Goal: Information Seeking & Learning: Learn about a topic

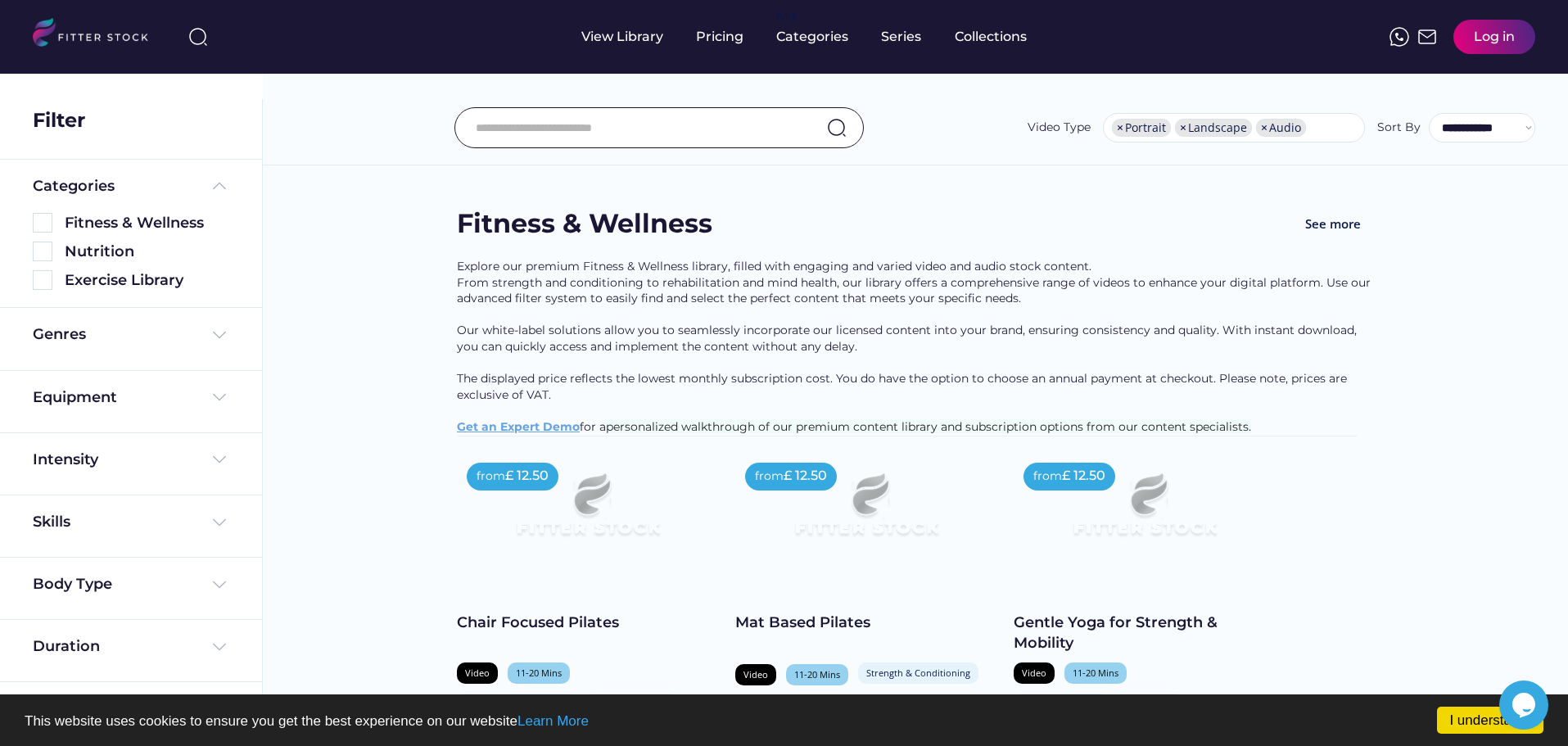
scroll to position [82, 0]
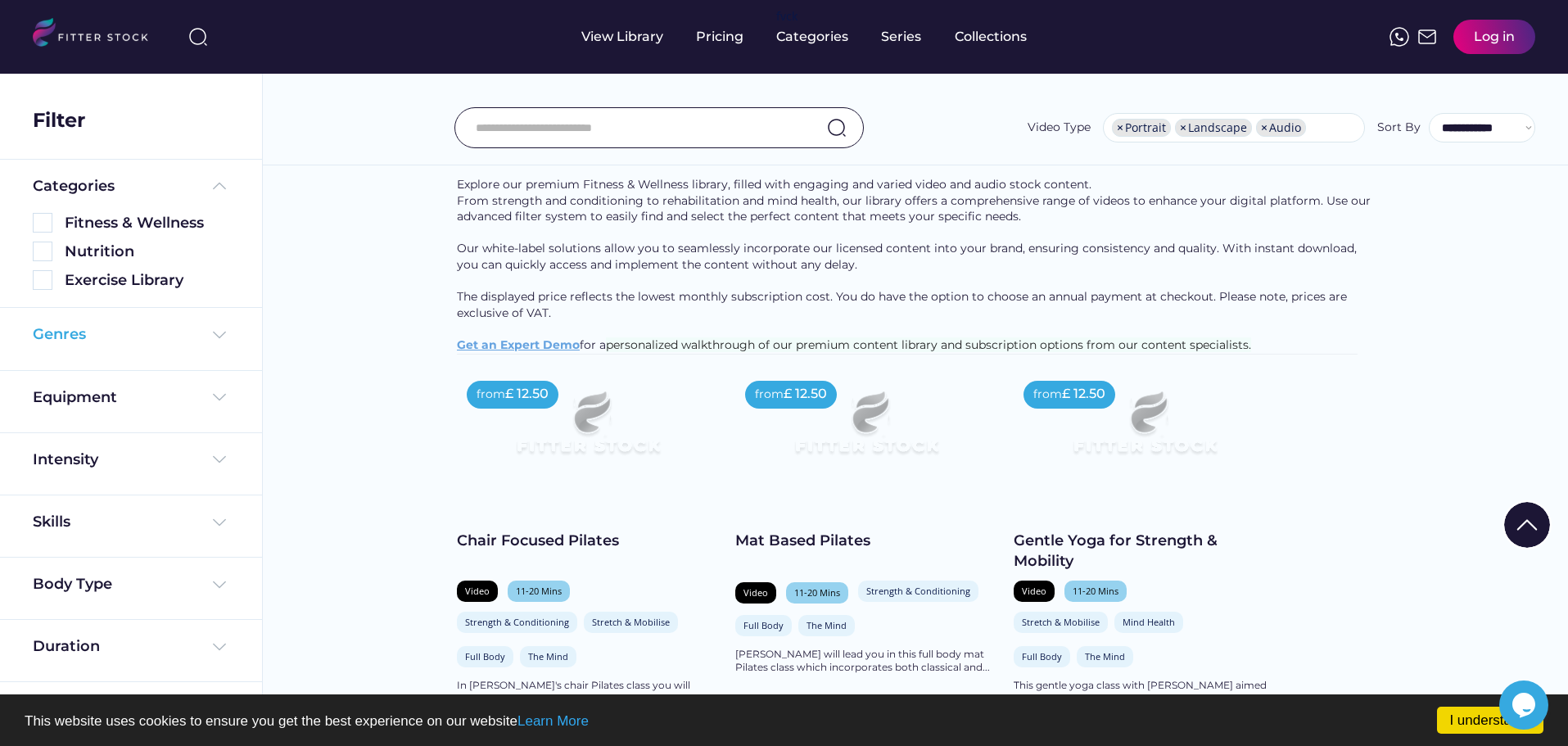
click at [220, 337] on img at bounding box center [219, 334] width 20 height 20
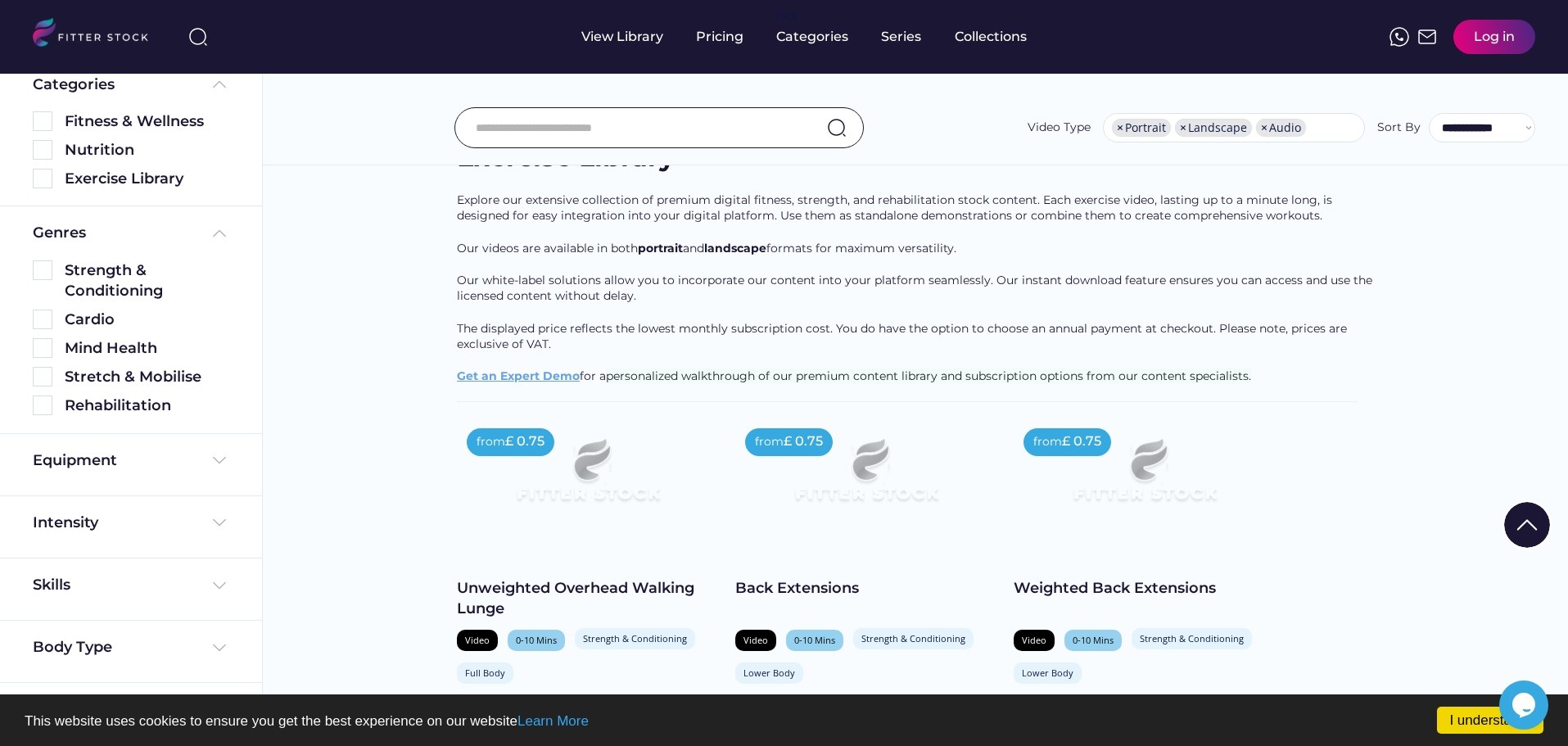
scroll to position [6635, 0]
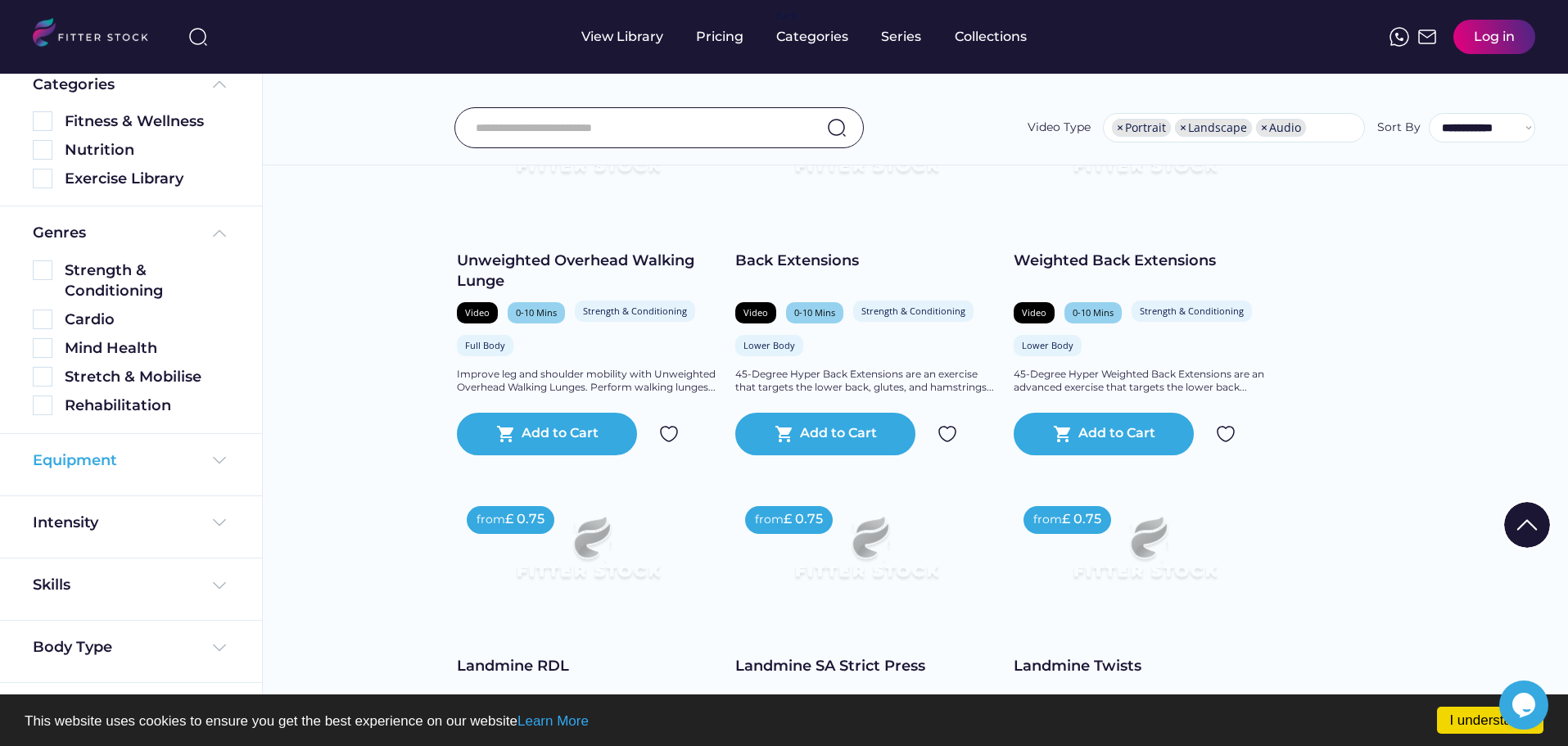
click at [213, 462] on img at bounding box center [219, 460] width 20 height 20
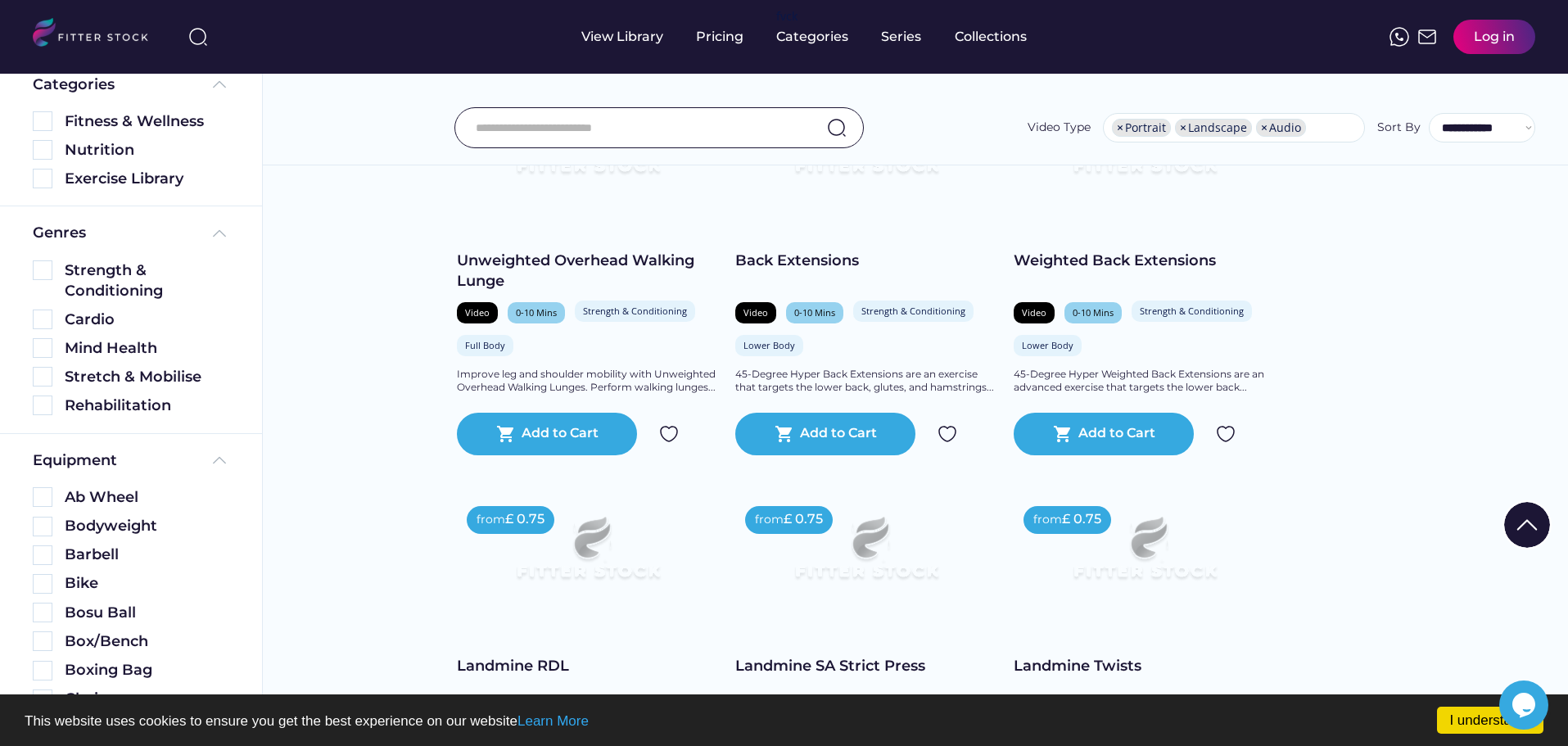
scroll to position [183, 0]
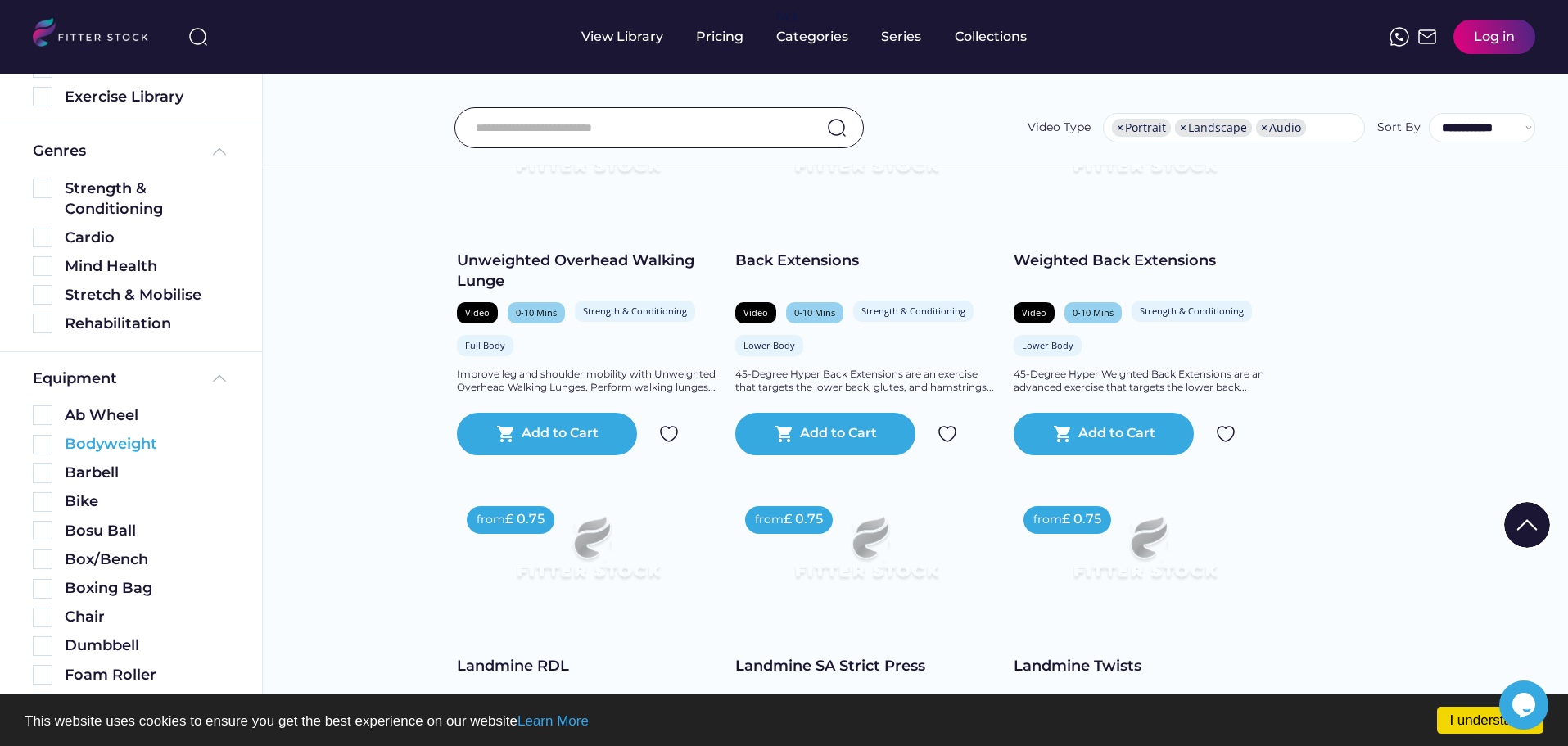
click at [45, 446] on img at bounding box center [43, 445] width 20 height 20
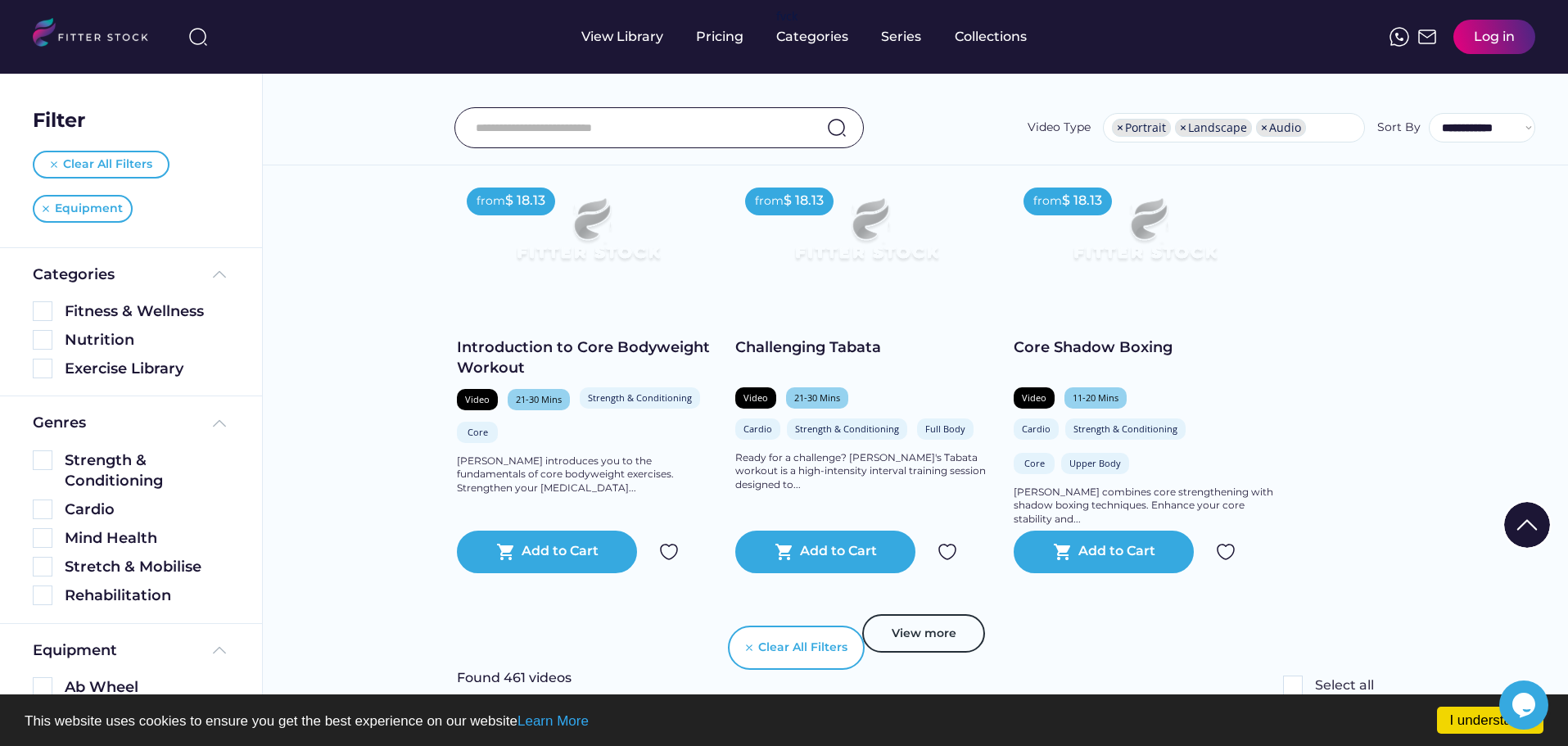
scroll to position [3105, 0]
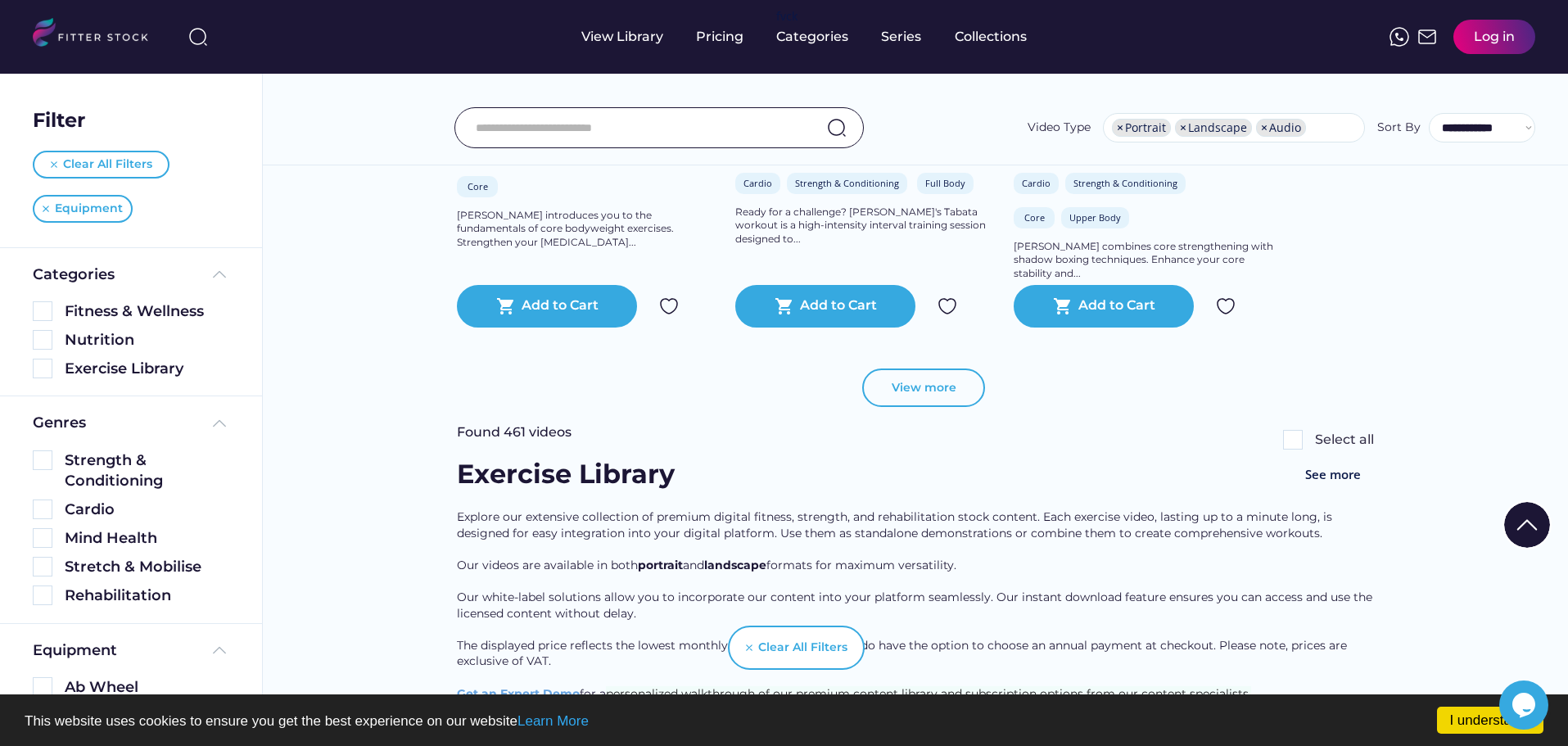
click at [926, 408] on button "View more" at bounding box center [923, 387] width 122 height 39
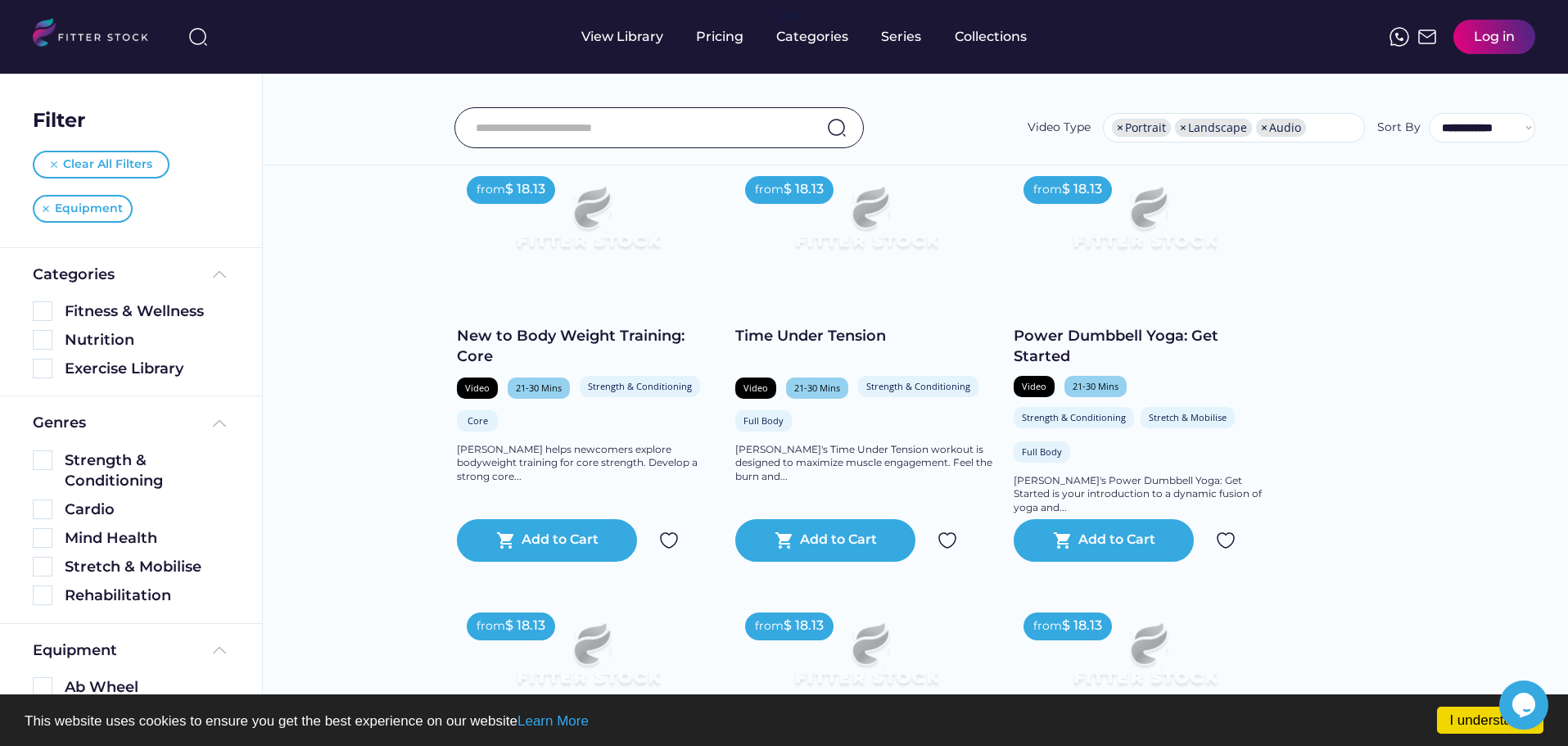
scroll to position [0, 0]
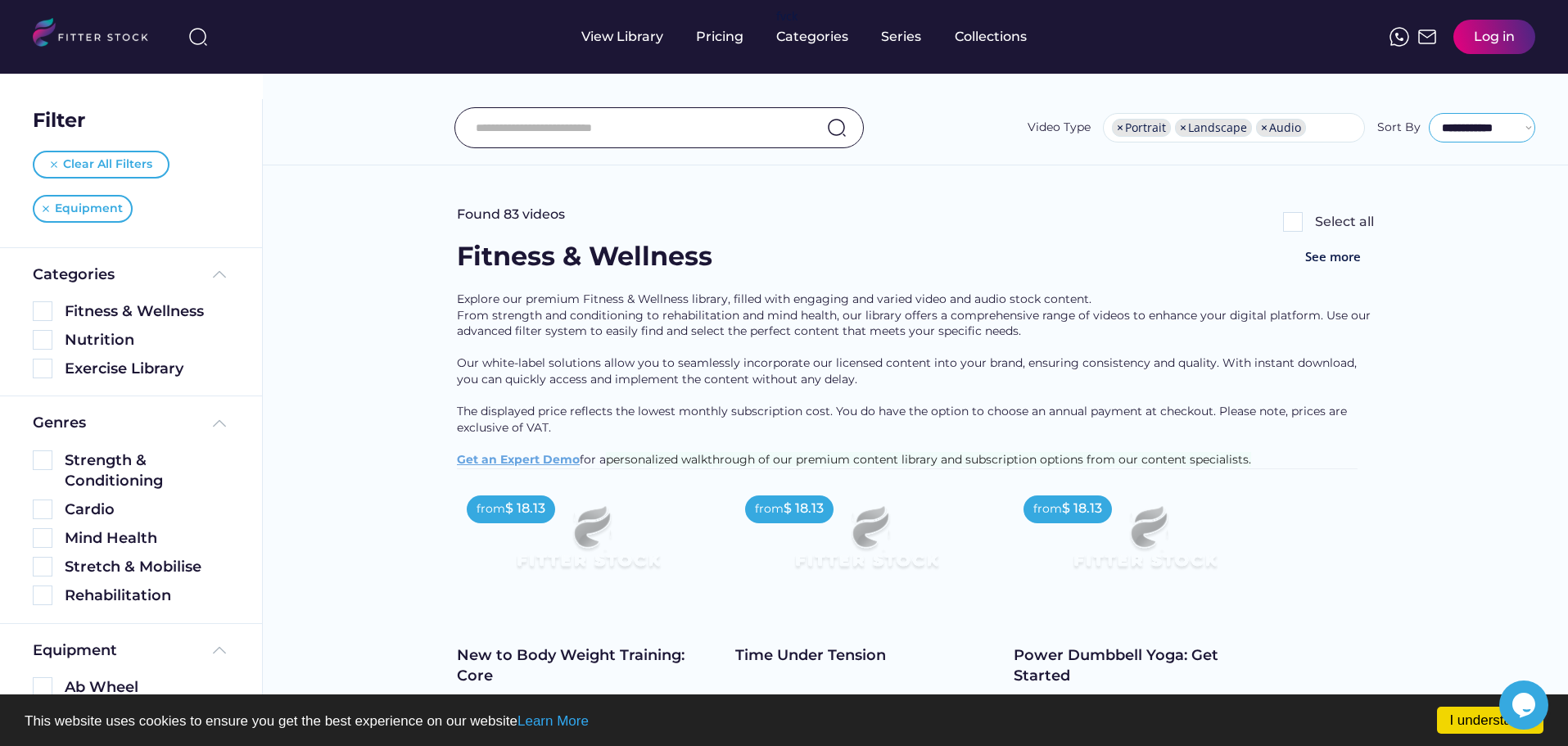
click at [1526, 125] on select "**********" at bounding box center [1482, 128] width 107 height 30
click at [1429, 113] on select "**********" at bounding box center [1482, 128] width 107 height 30
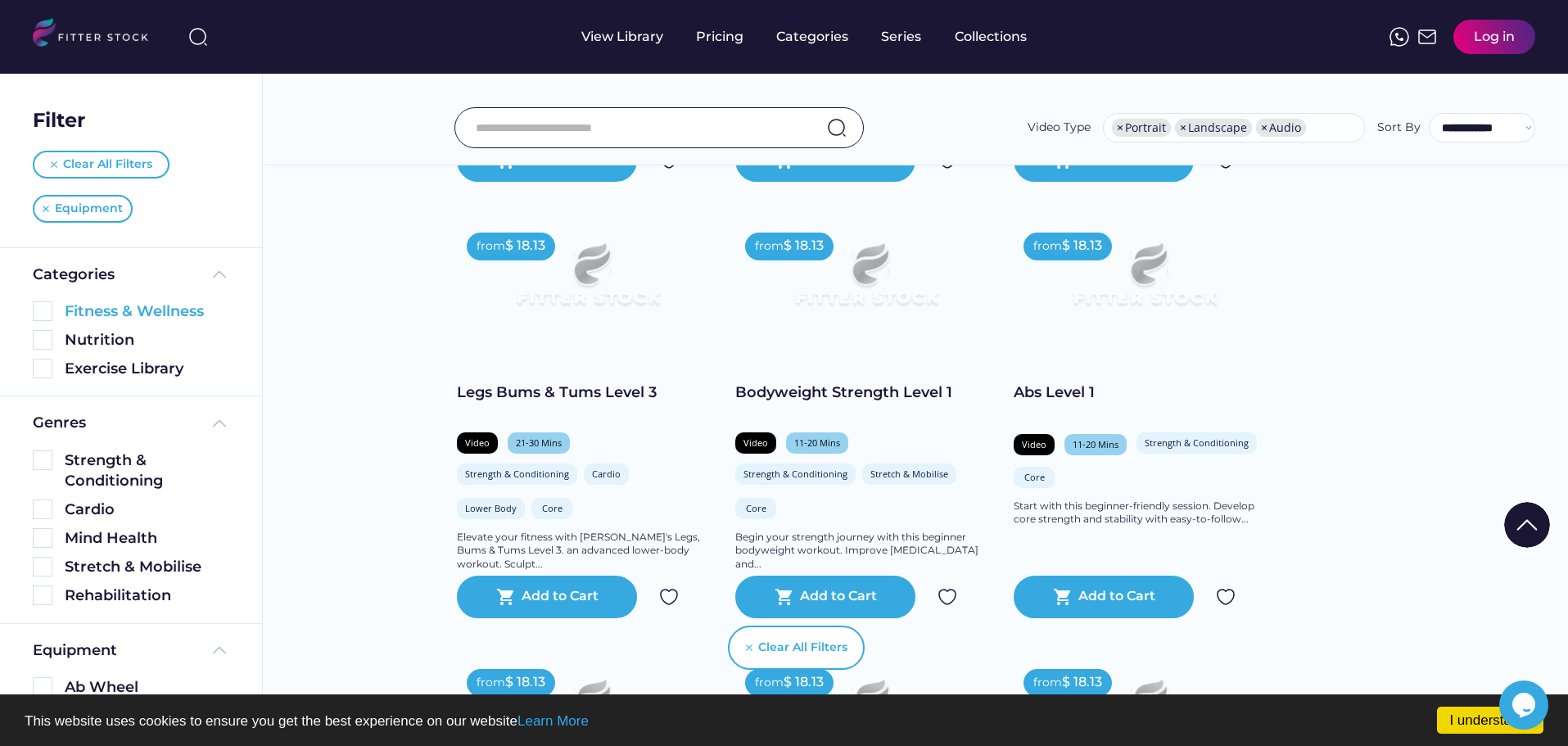
click at [44, 307] on img at bounding box center [43, 311] width 20 height 20
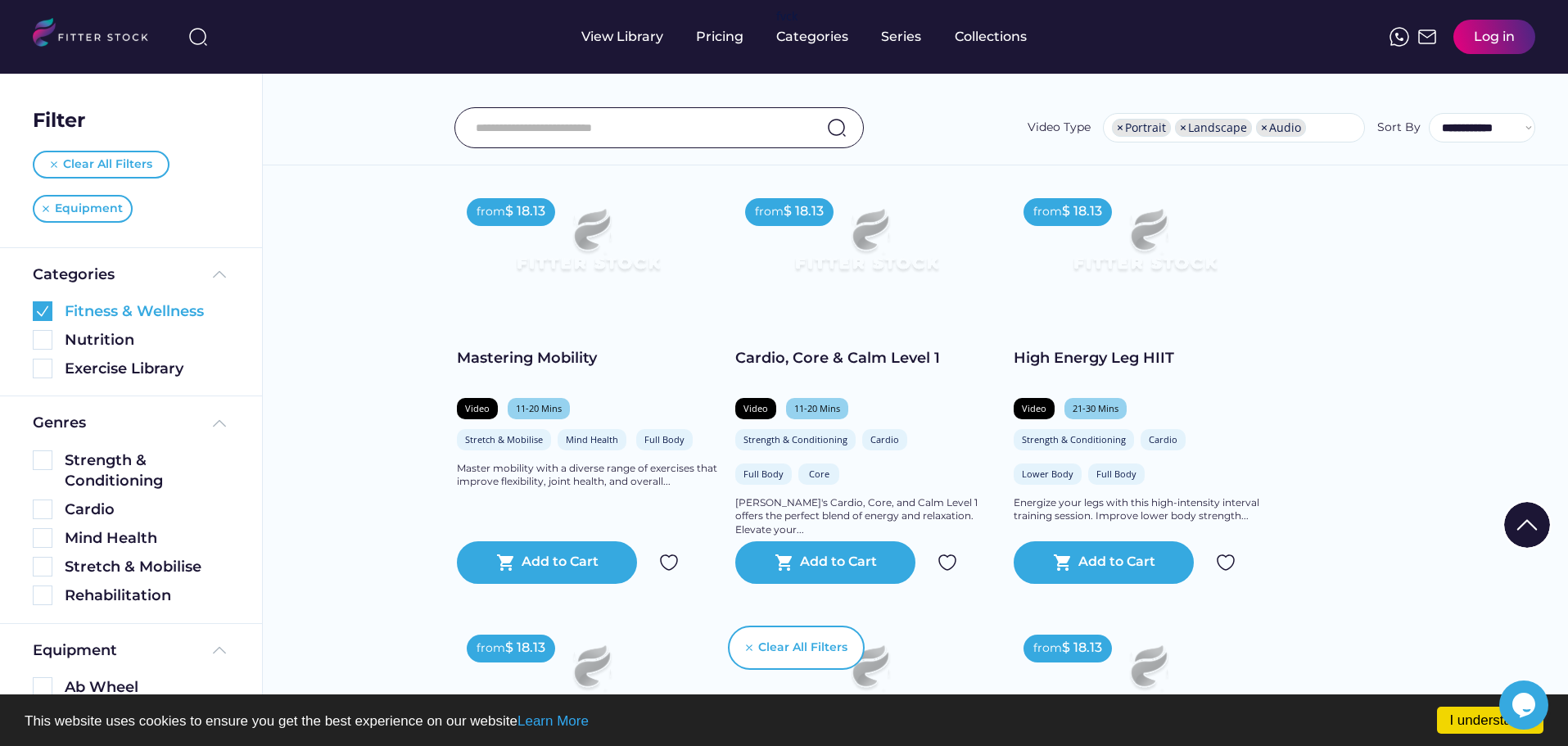
scroll to position [2703, 0]
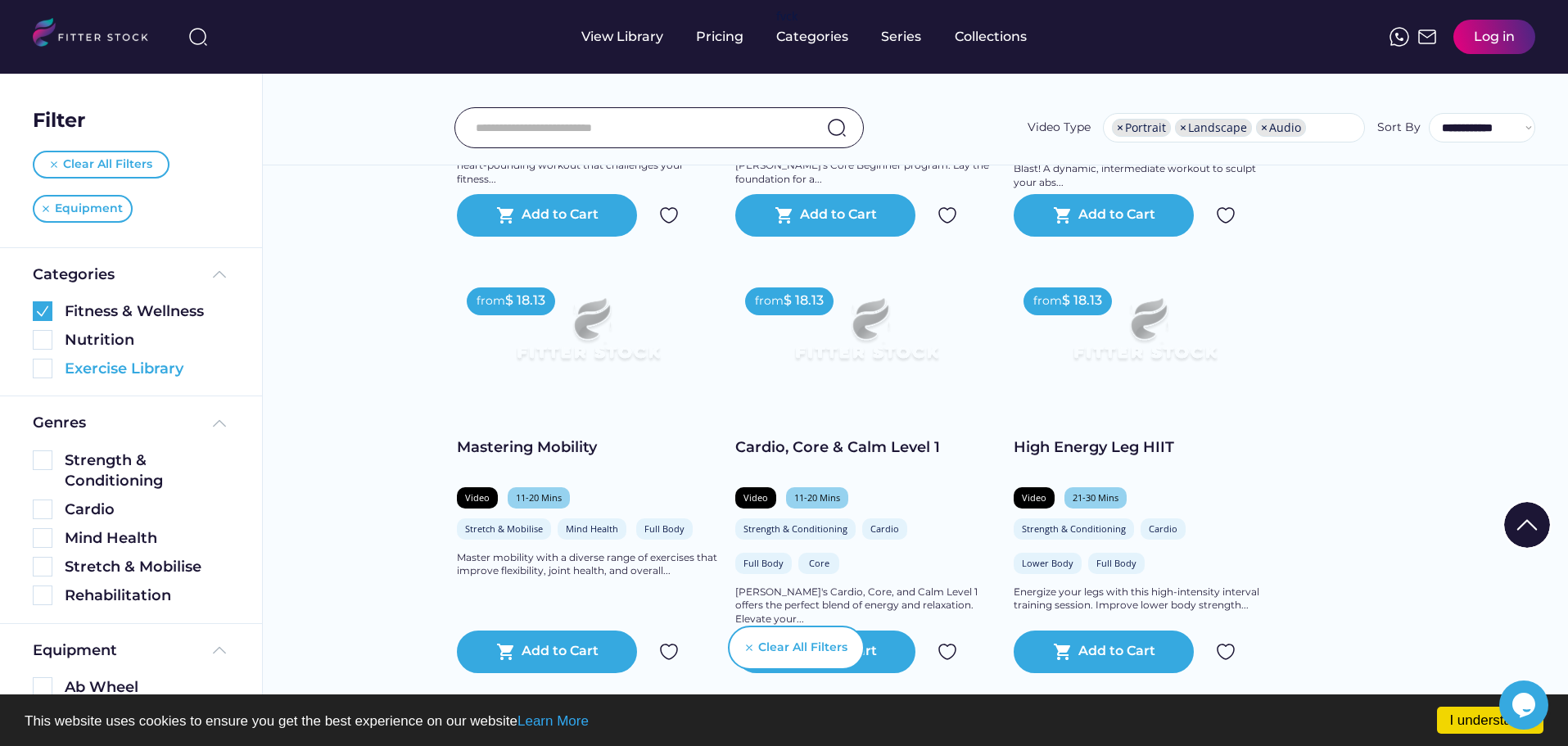
click at [46, 366] on img at bounding box center [43, 368] width 20 height 20
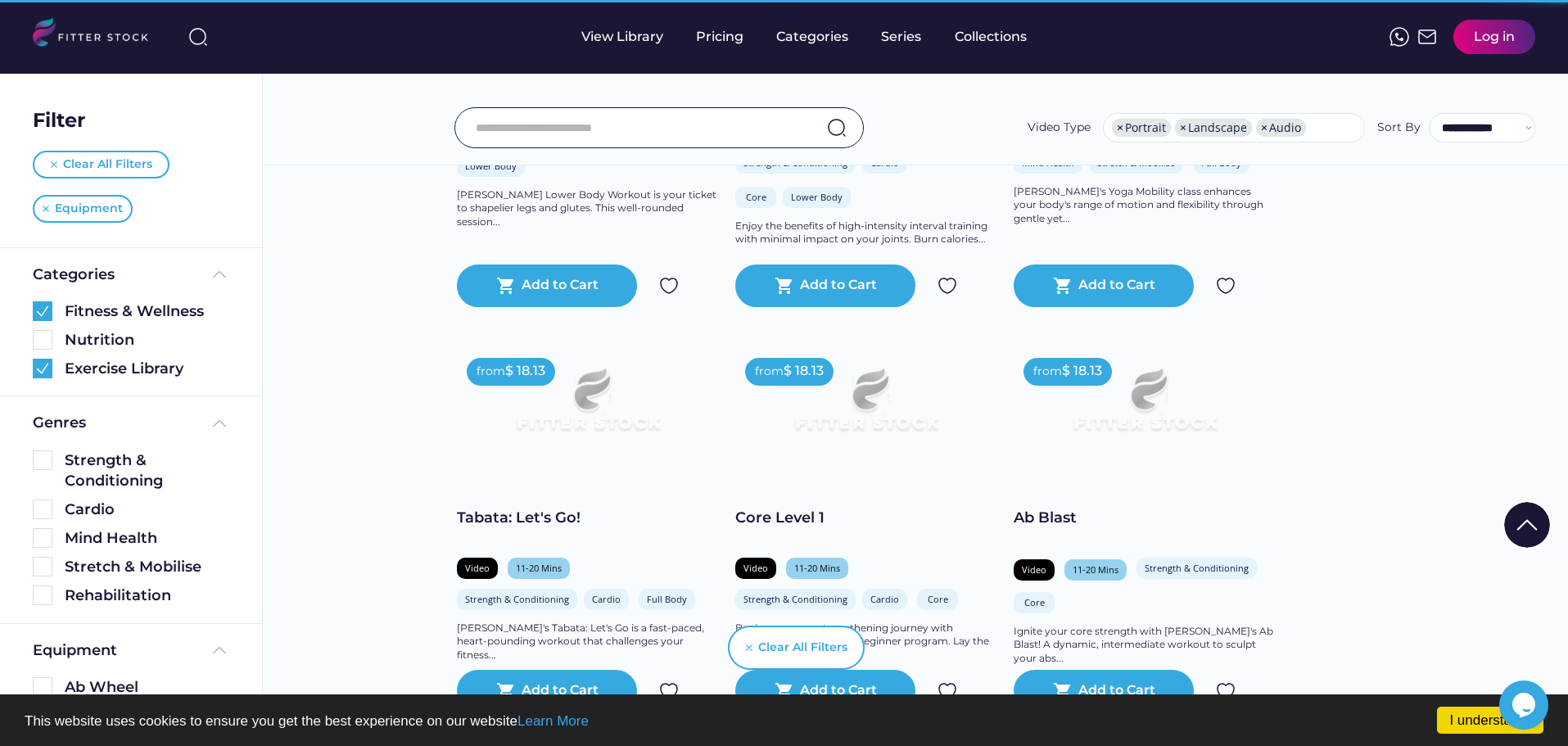
scroll to position [2212, 0]
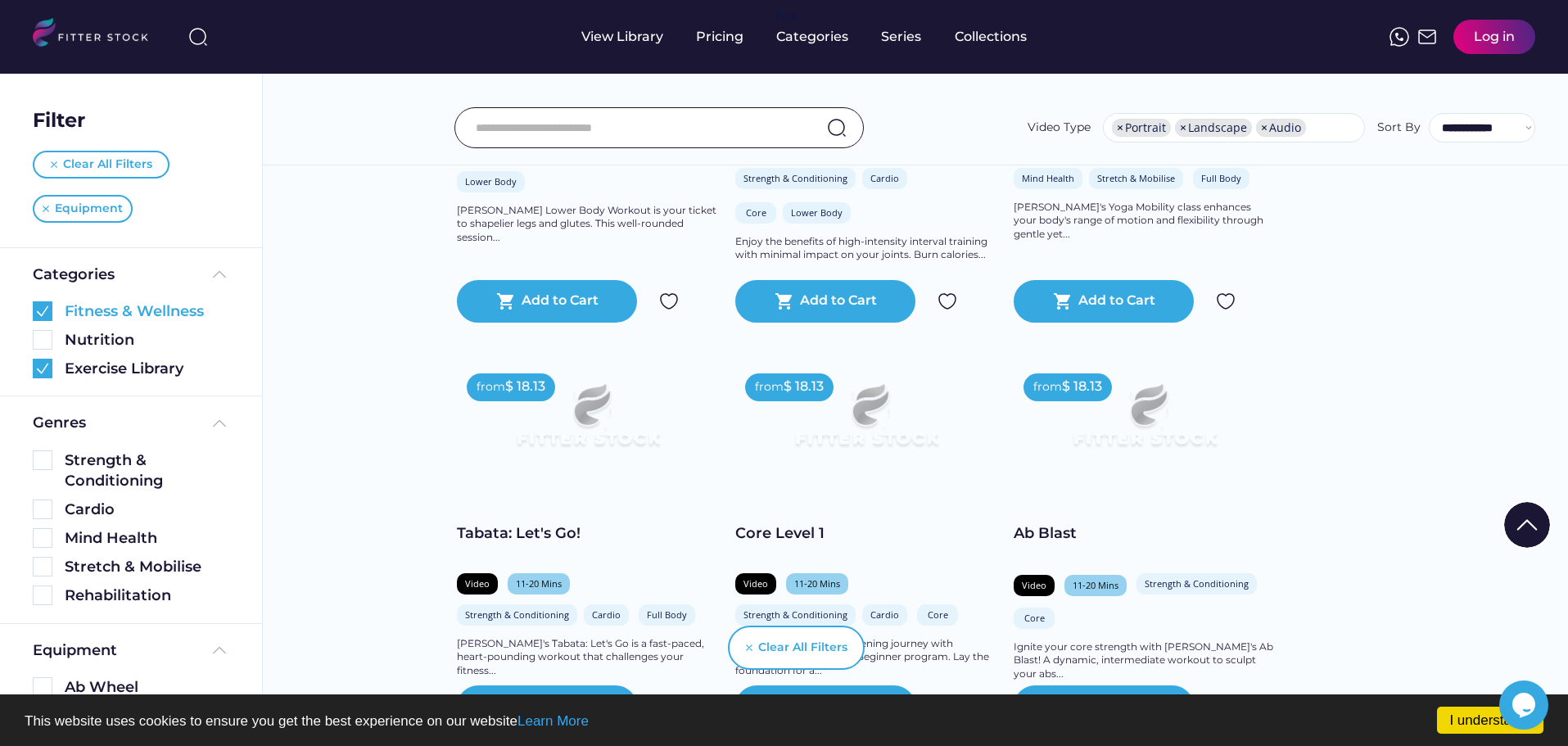
click at [44, 308] on img at bounding box center [43, 311] width 20 height 20
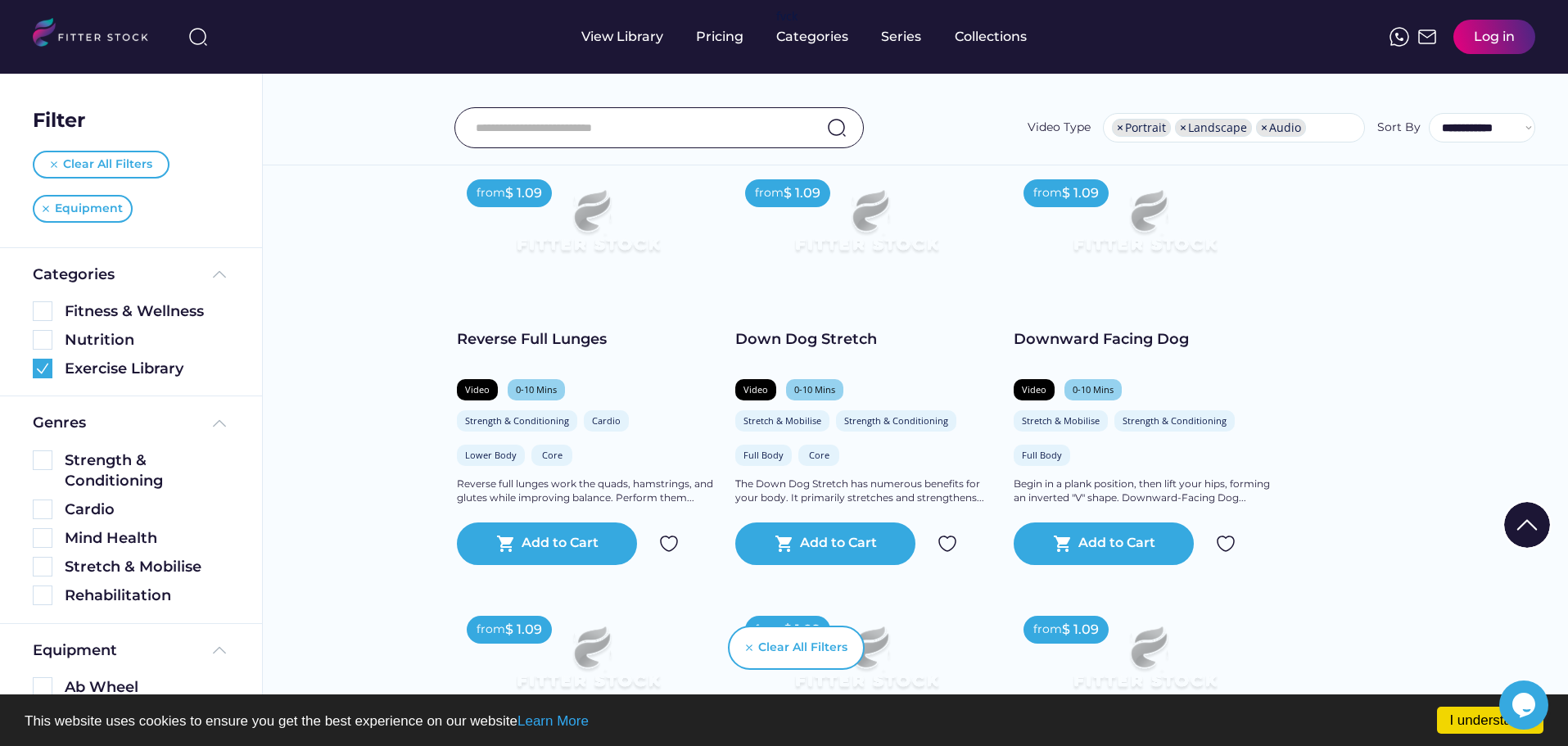
scroll to position [2286, 0]
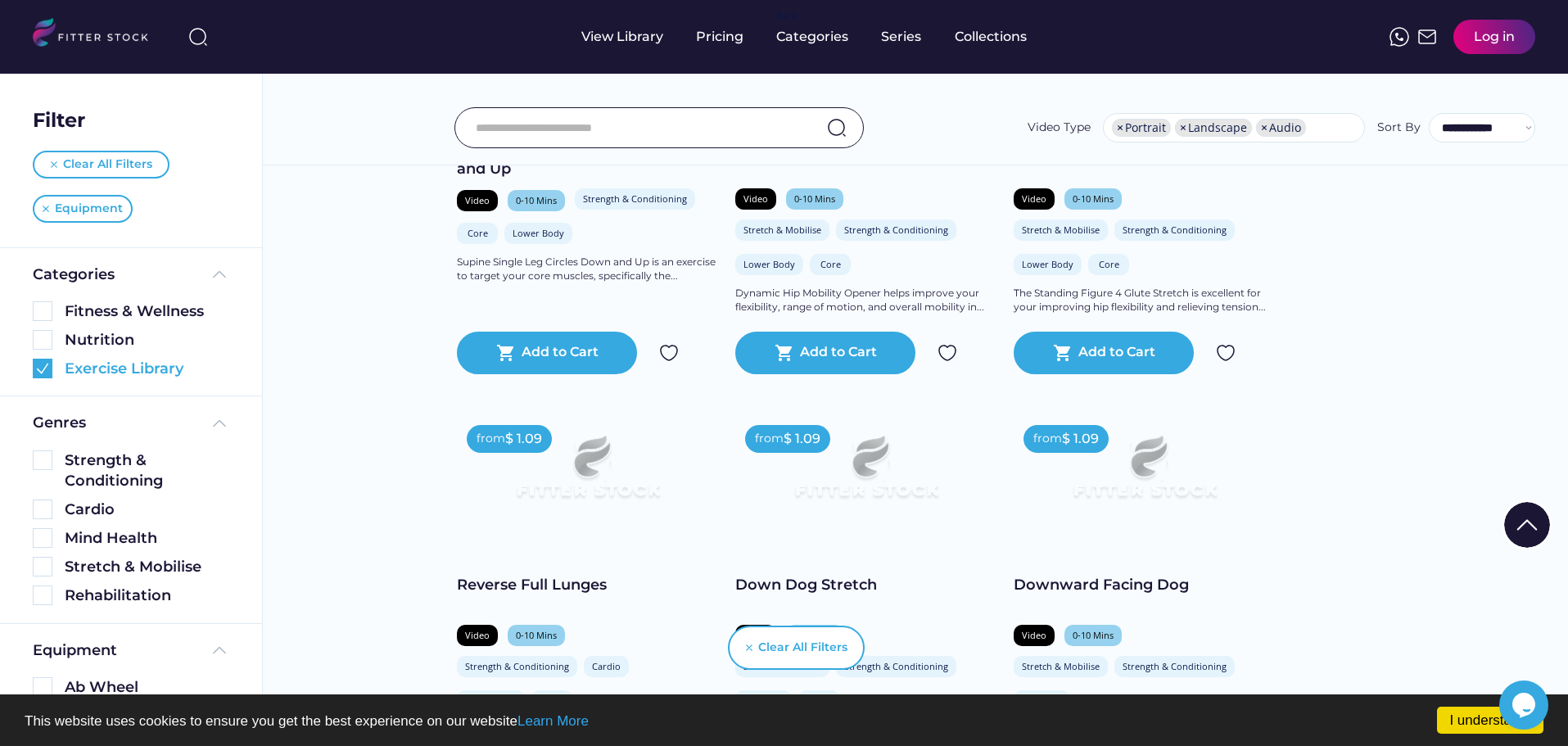
click at [42, 368] on img at bounding box center [43, 368] width 20 height 20
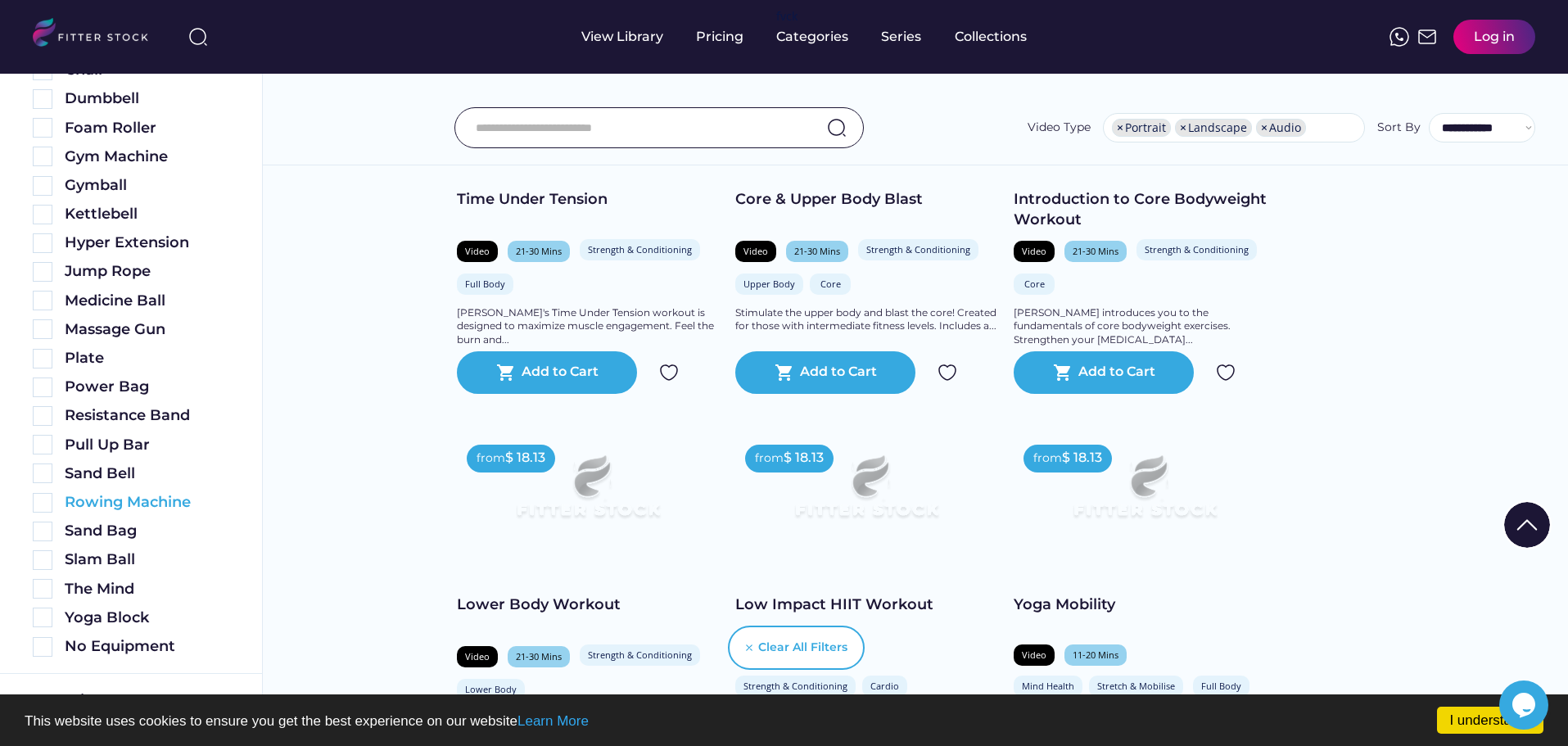
scroll to position [901, 0]
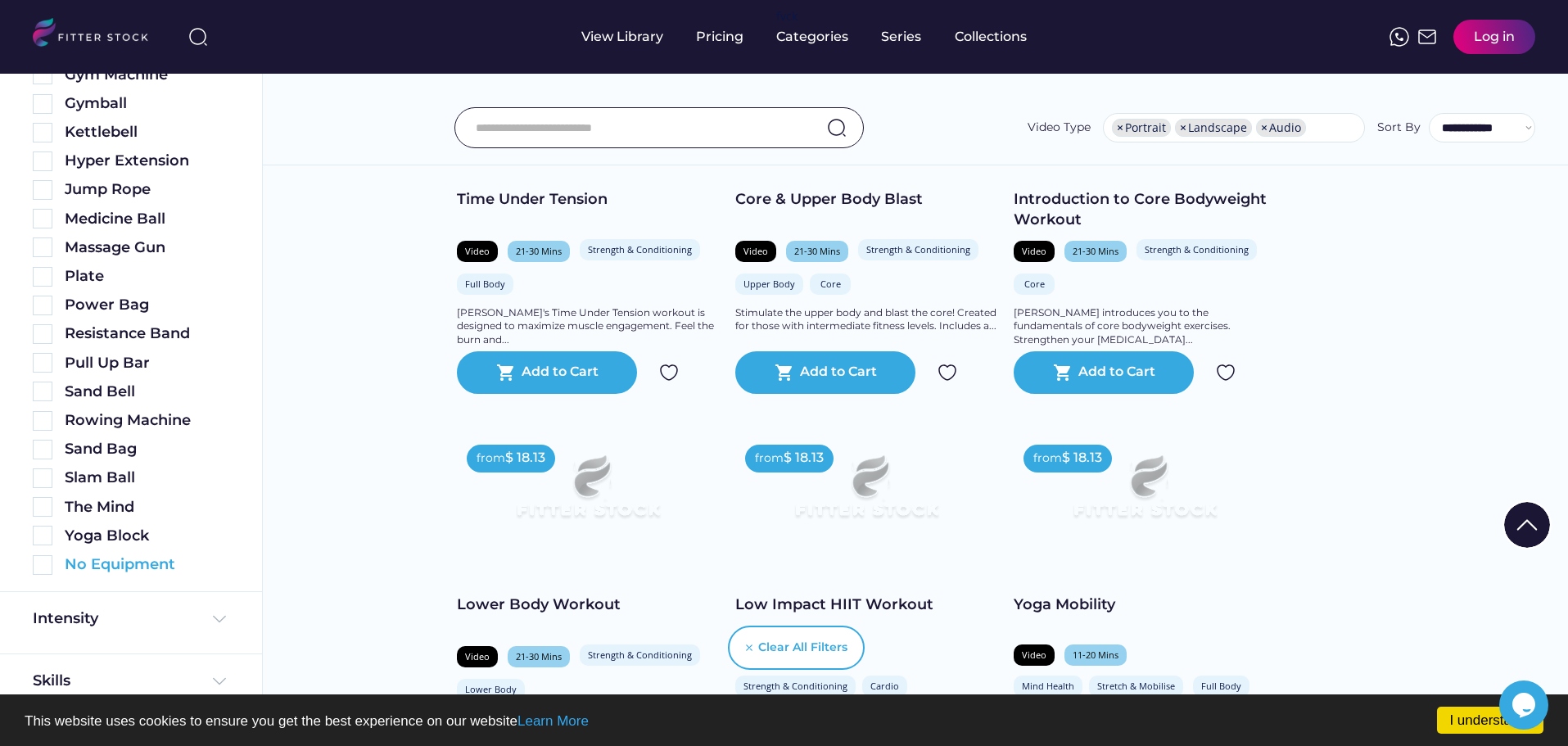
drag, startPoint x: 42, startPoint y: 569, endPoint x: 61, endPoint y: 557, distance: 22.5
click at [42, 568] on img at bounding box center [43, 565] width 20 height 20
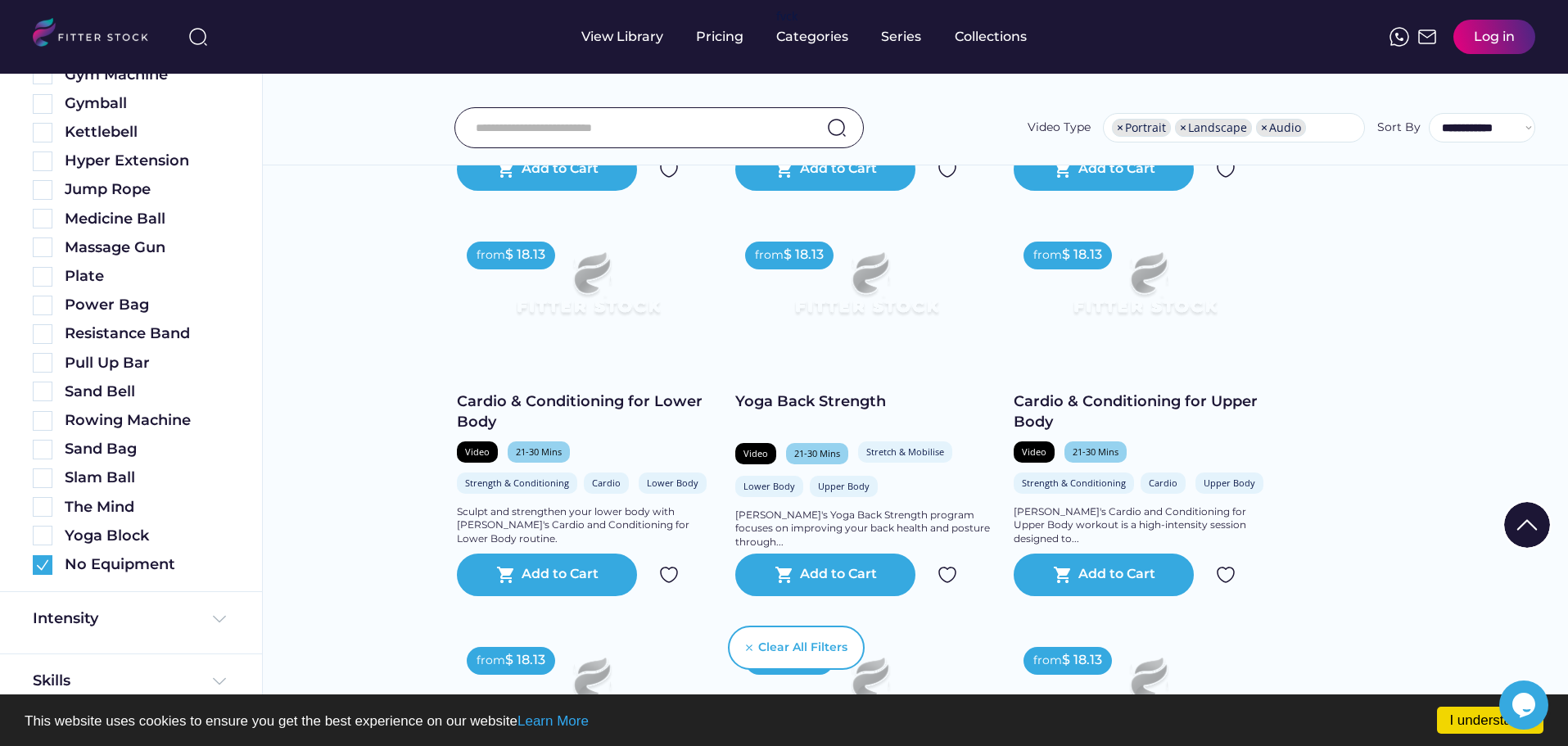
scroll to position [573, 0]
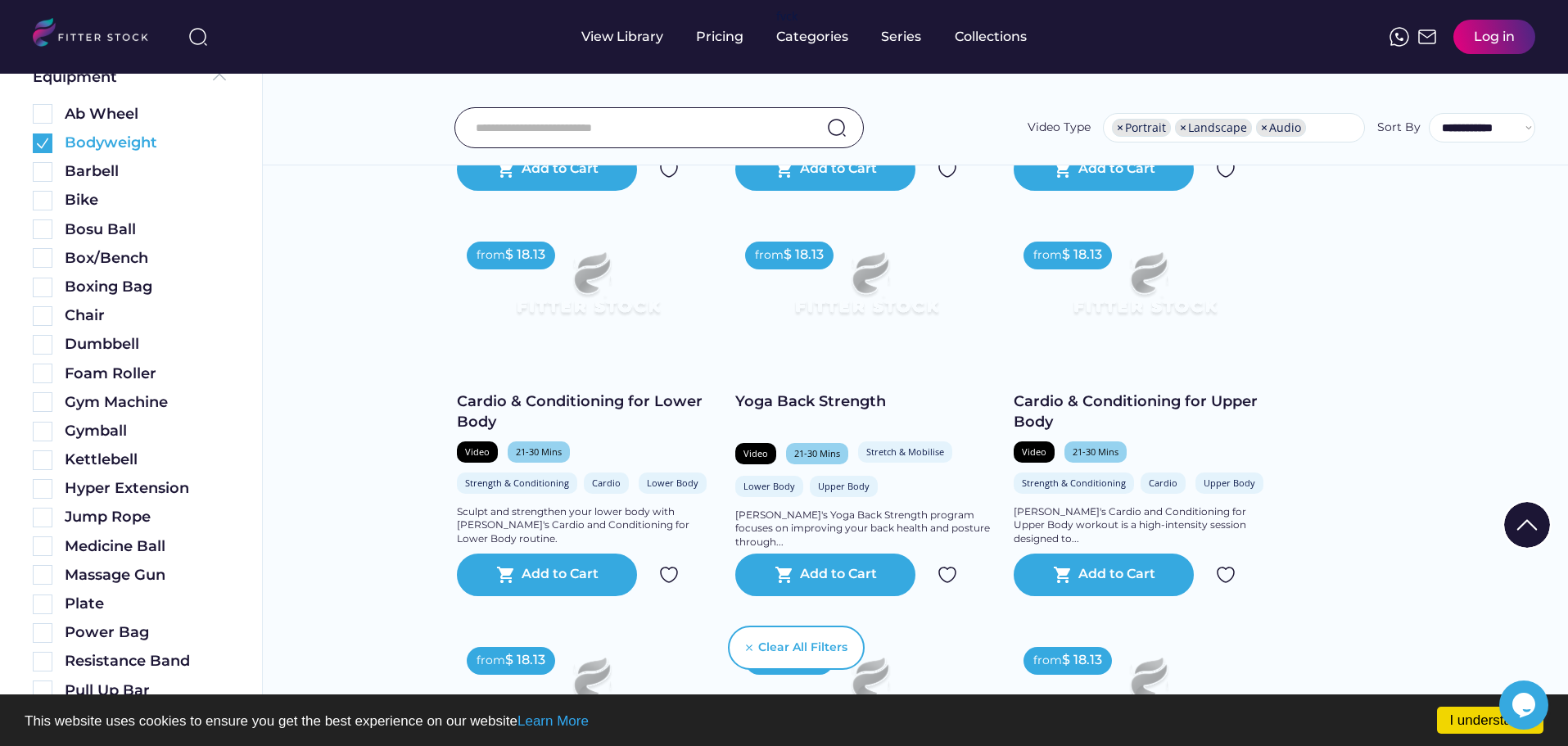
click at [44, 145] on img at bounding box center [43, 143] width 20 height 20
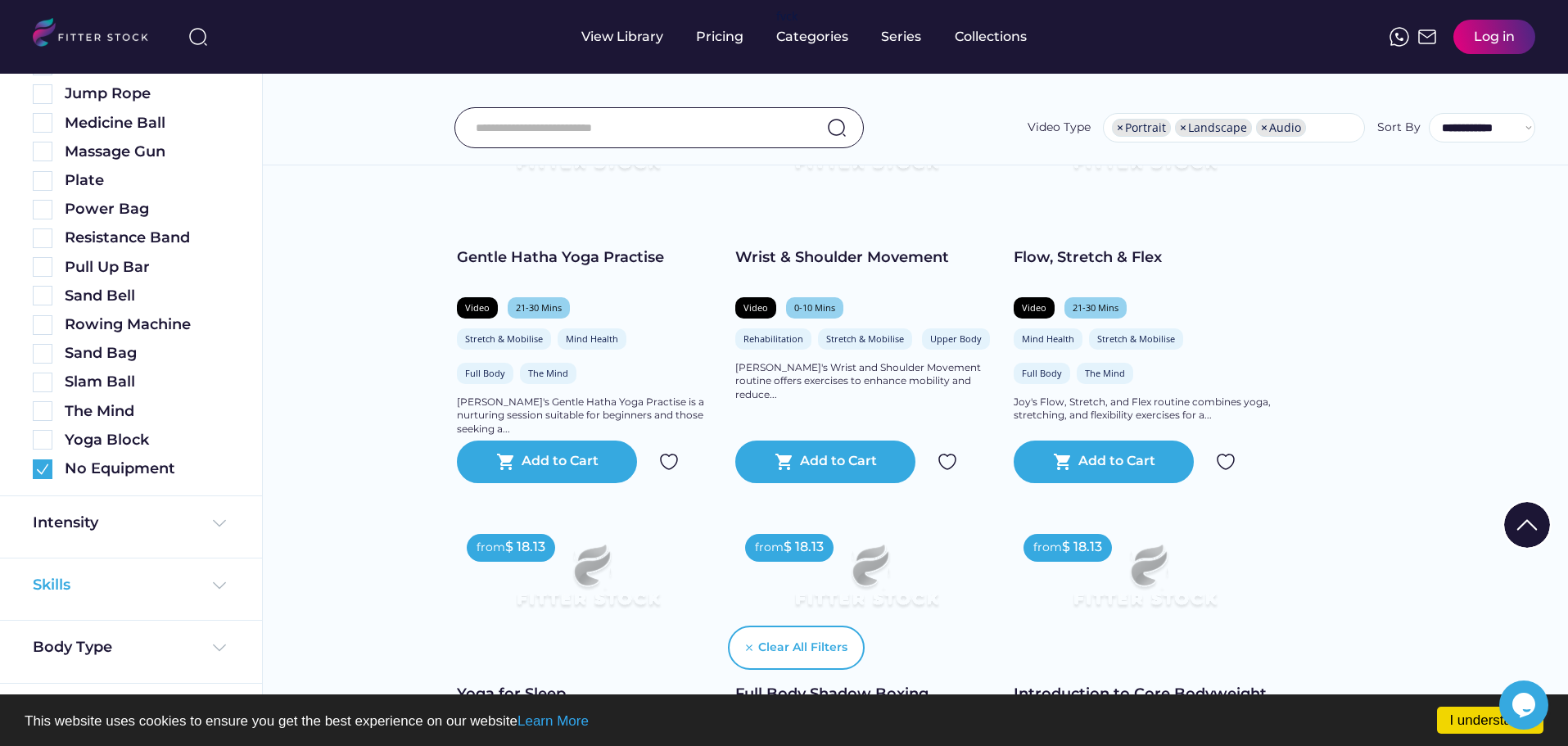
scroll to position [2216, 0]
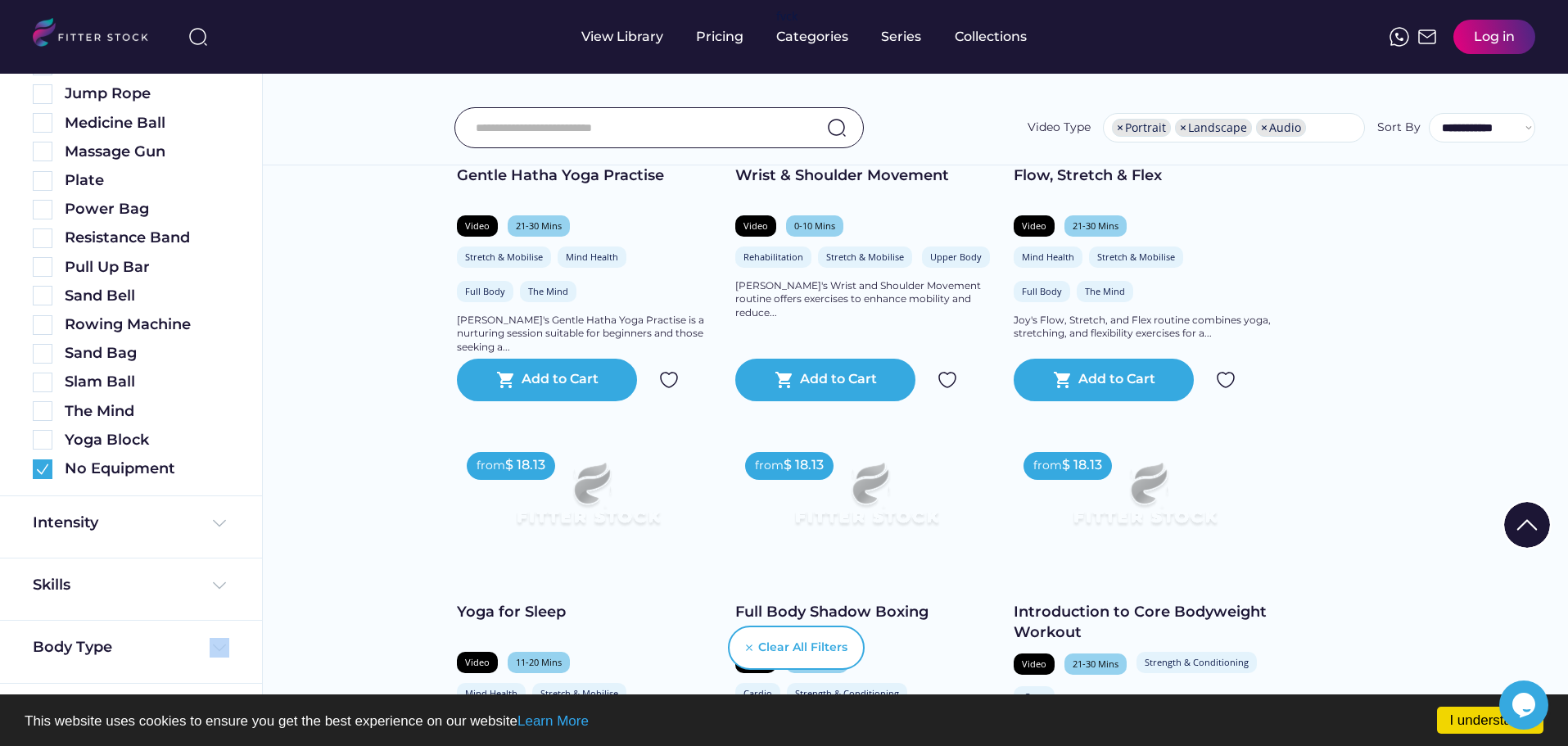
drag, startPoint x: 218, startPoint y: 635, endPoint x: 217, endPoint y: 652, distance: 17.0
click at [218, 652] on div "Body Type" at bounding box center [131, 652] width 262 height 63
click at [209, 644] on img at bounding box center [219, 648] width 20 height 20
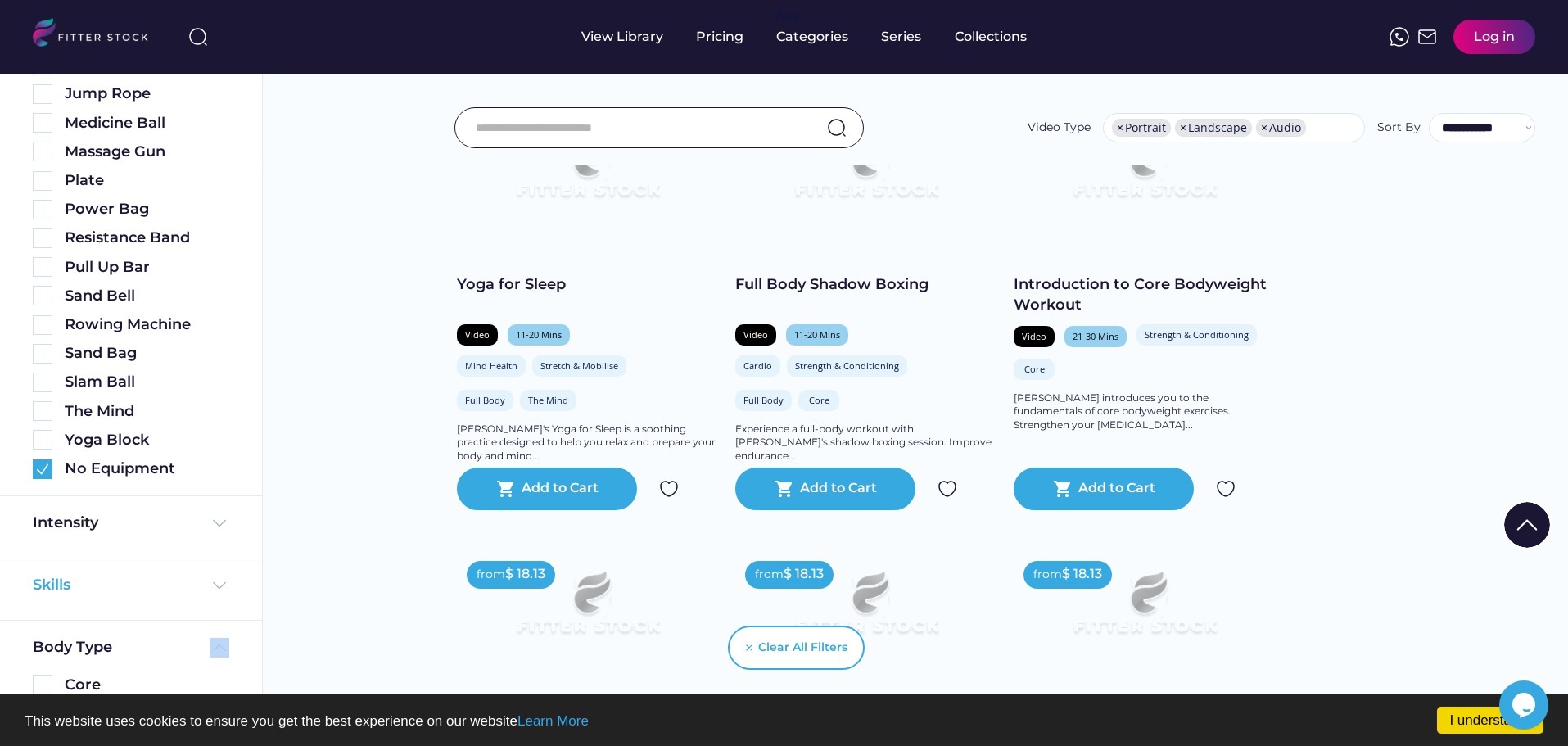
click at [212, 583] on img at bounding box center [219, 585] width 20 height 20
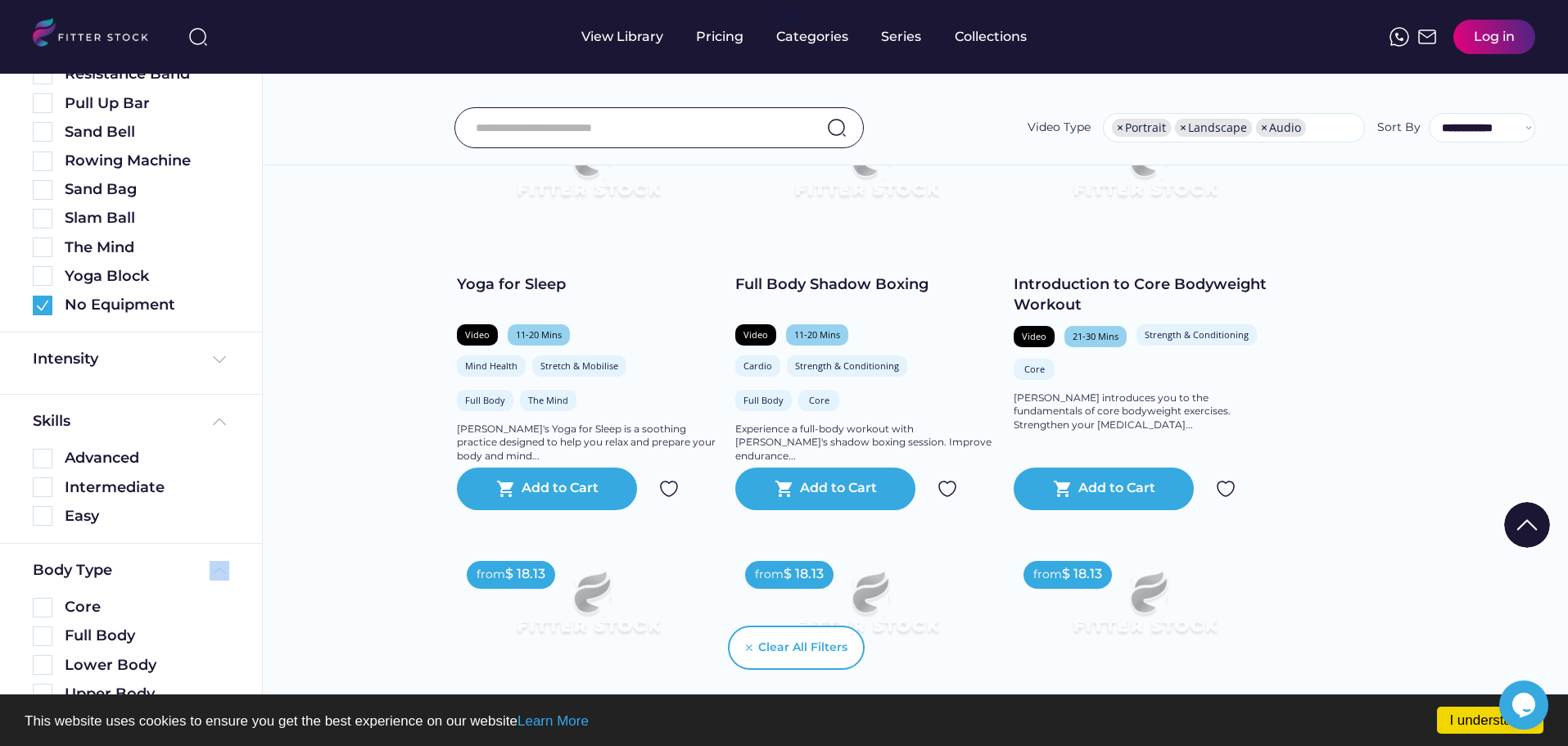
scroll to position [1227, 0]
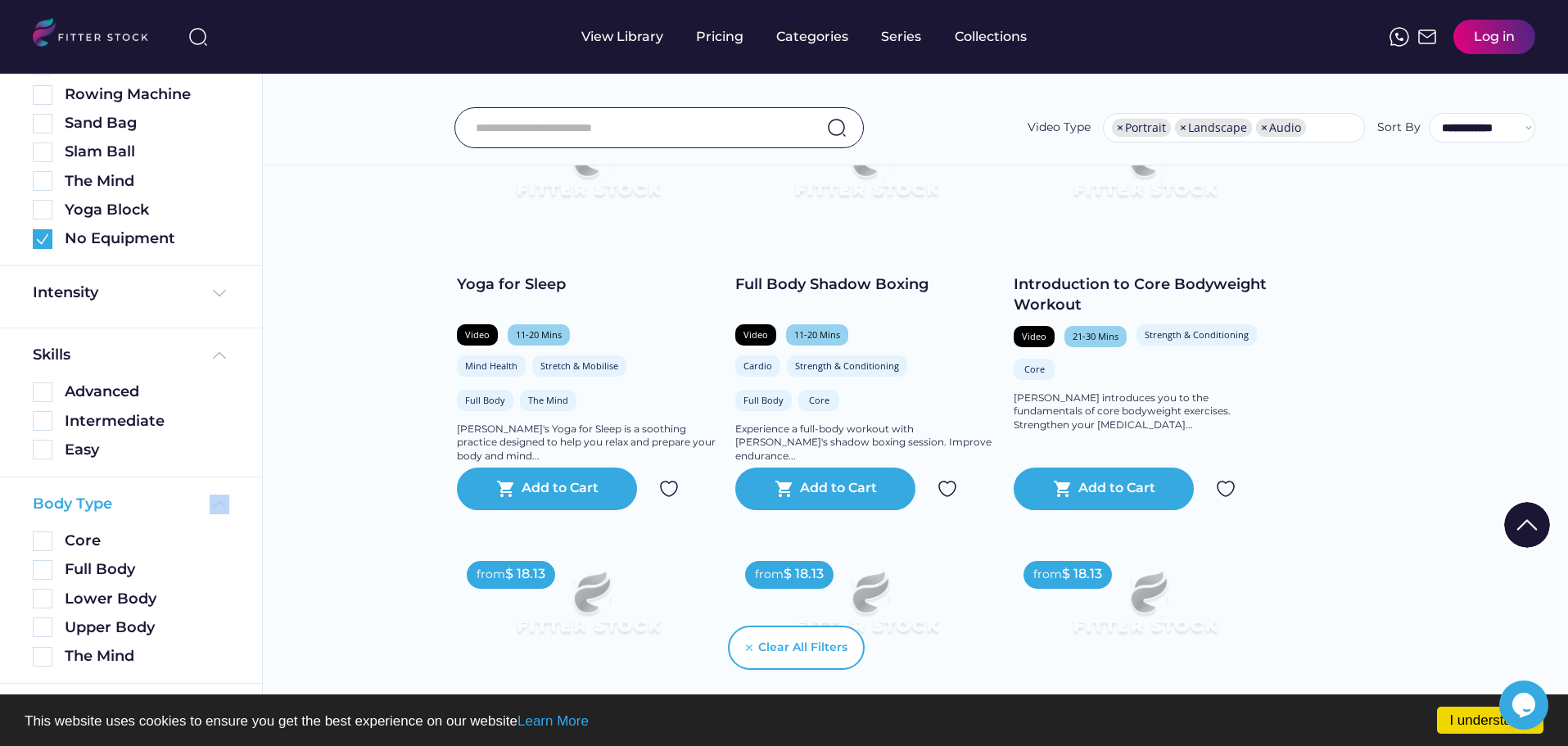
click at [210, 509] on img at bounding box center [219, 505] width 20 height 20
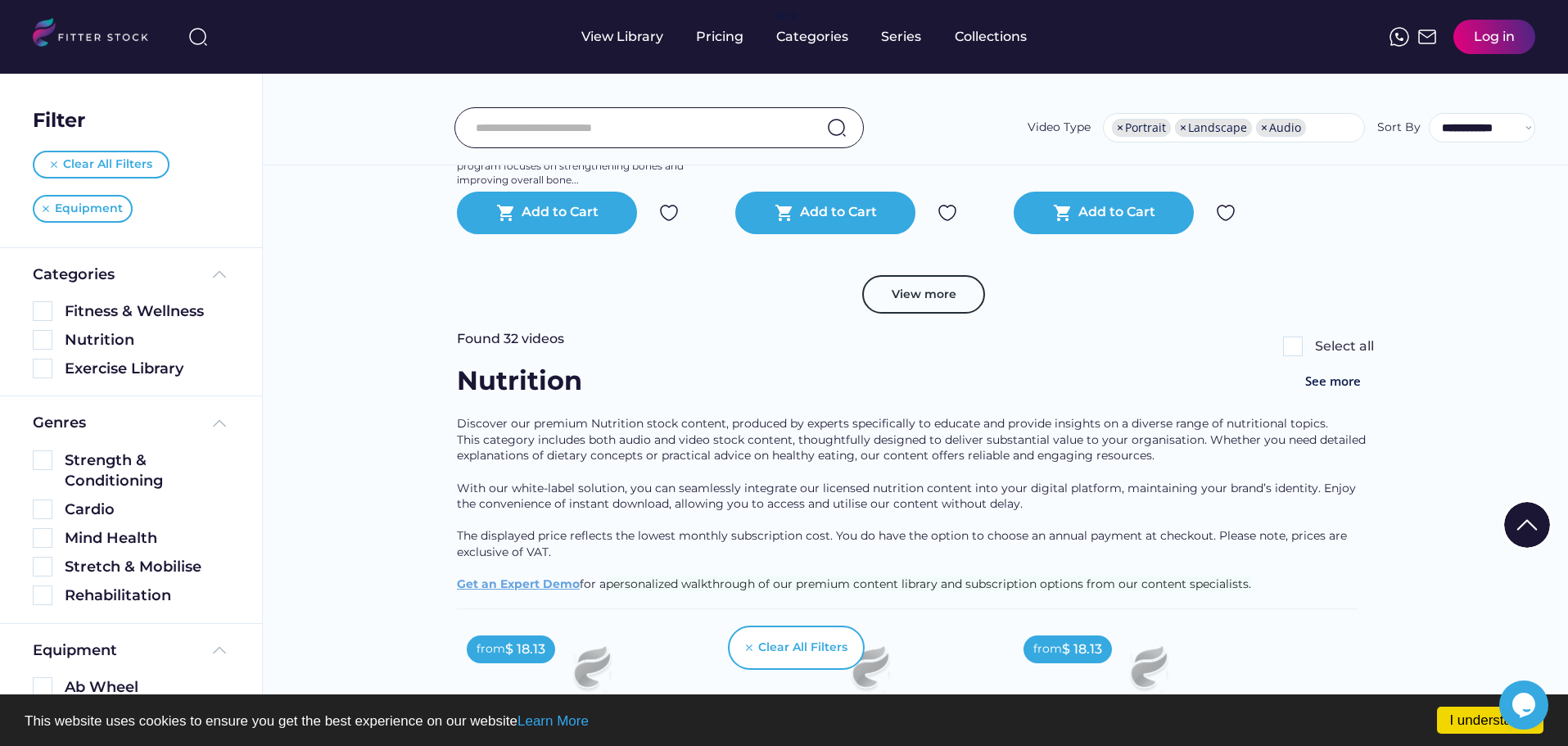
scroll to position [3199, 0]
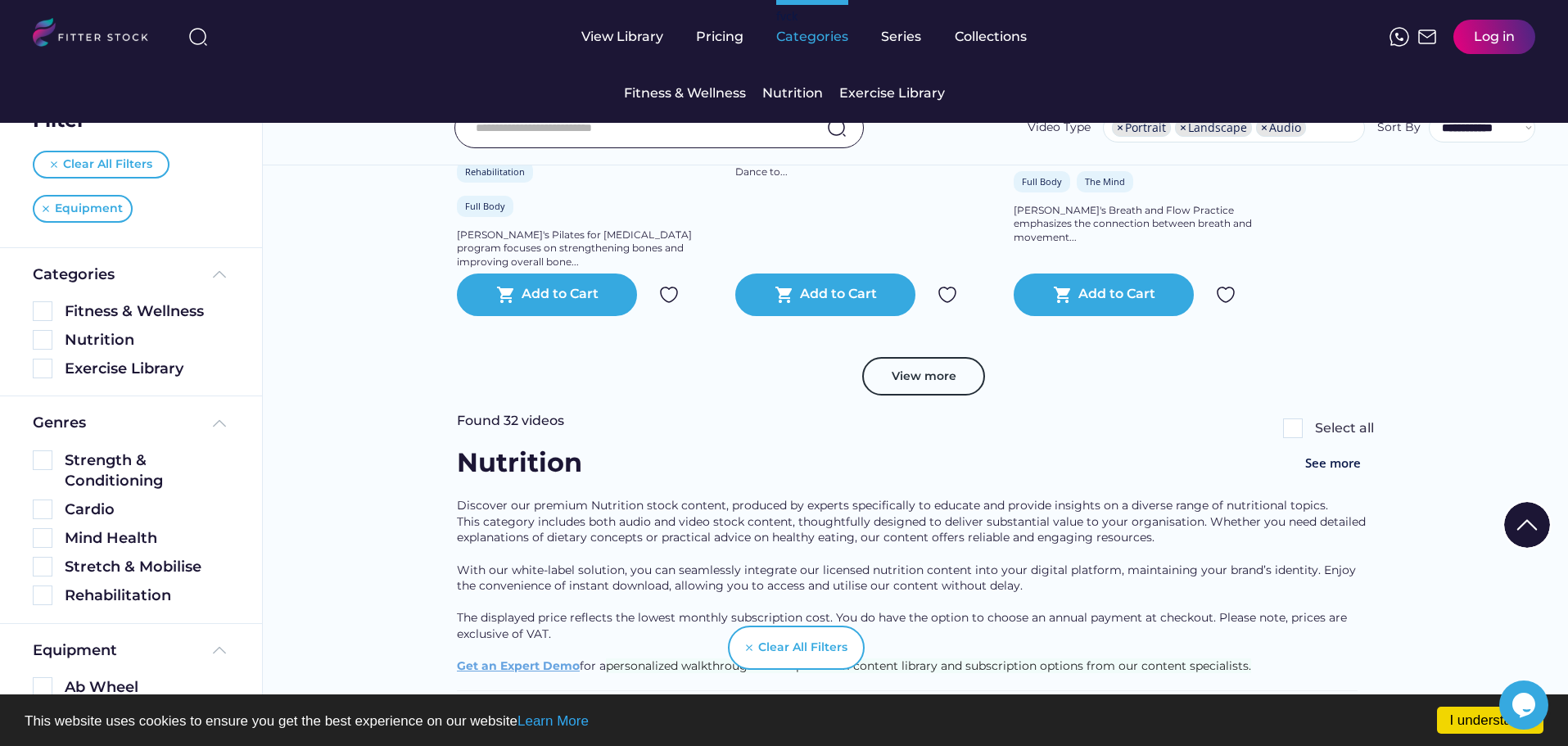
click at [816, 31] on div "Categories" at bounding box center [812, 36] width 72 height 18
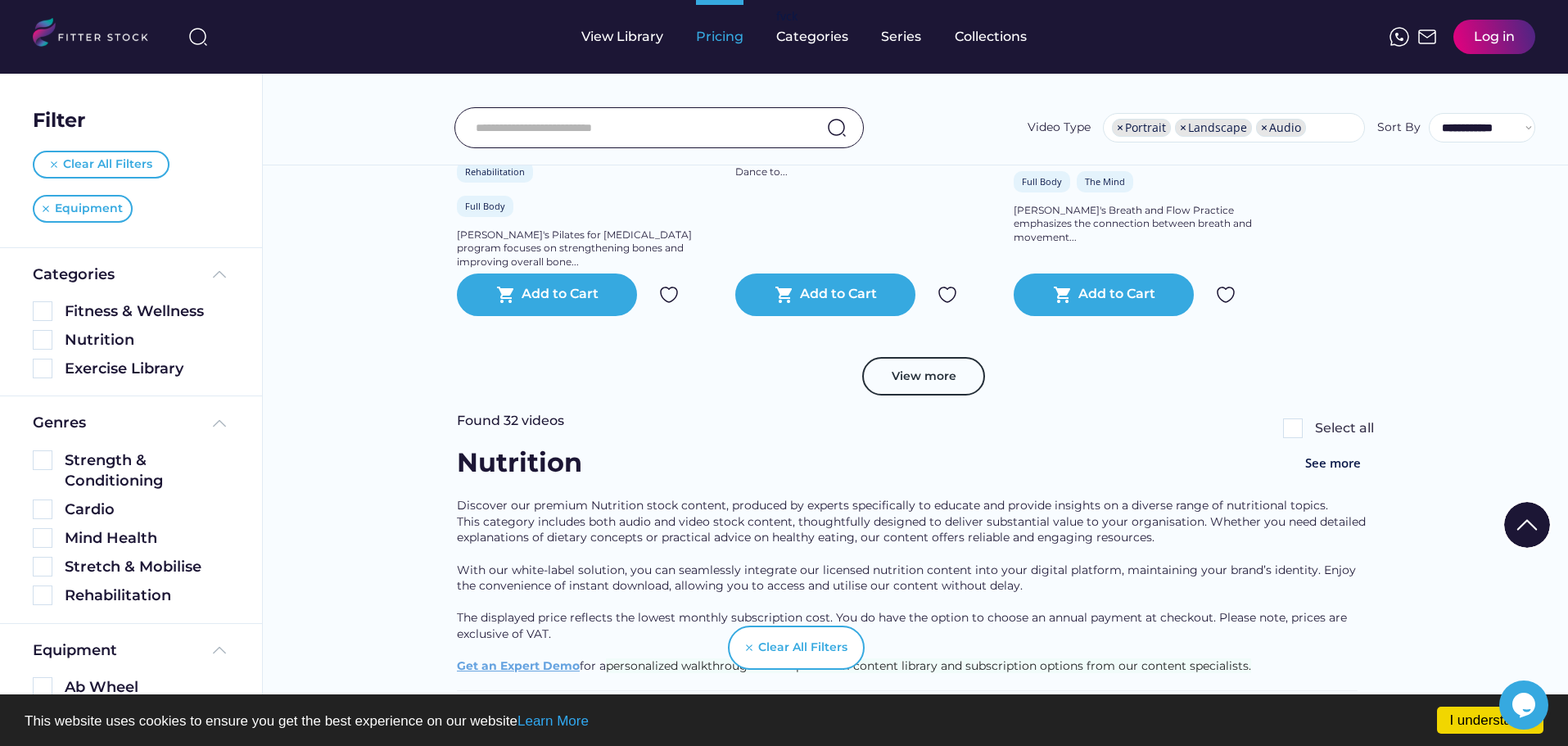
click at [738, 39] on div "Pricing" at bounding box center [720, 36] width 48 height 18
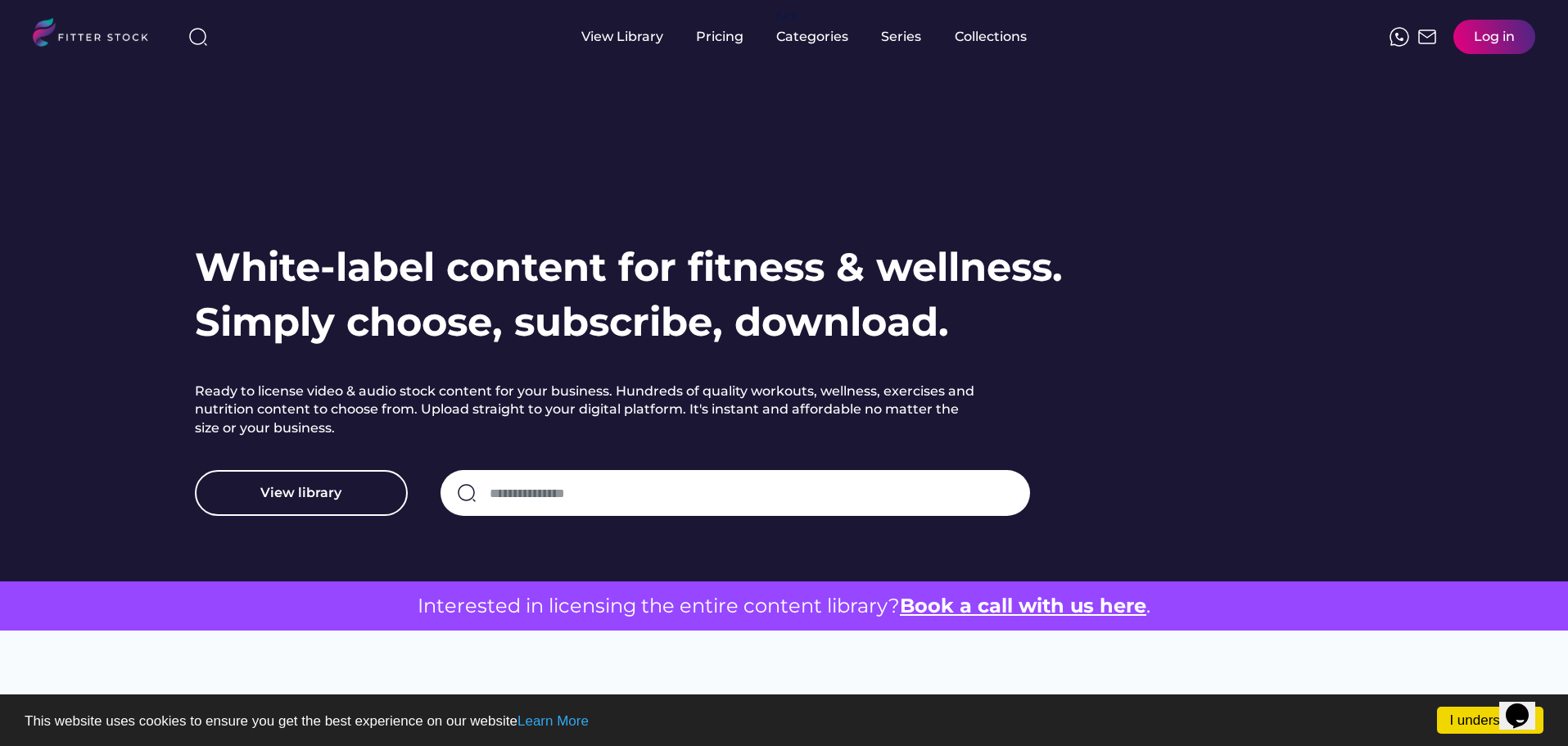
click at [517, 491] on input "input" at bounding box center [752, 493] width 524 height 35
type input "*******"
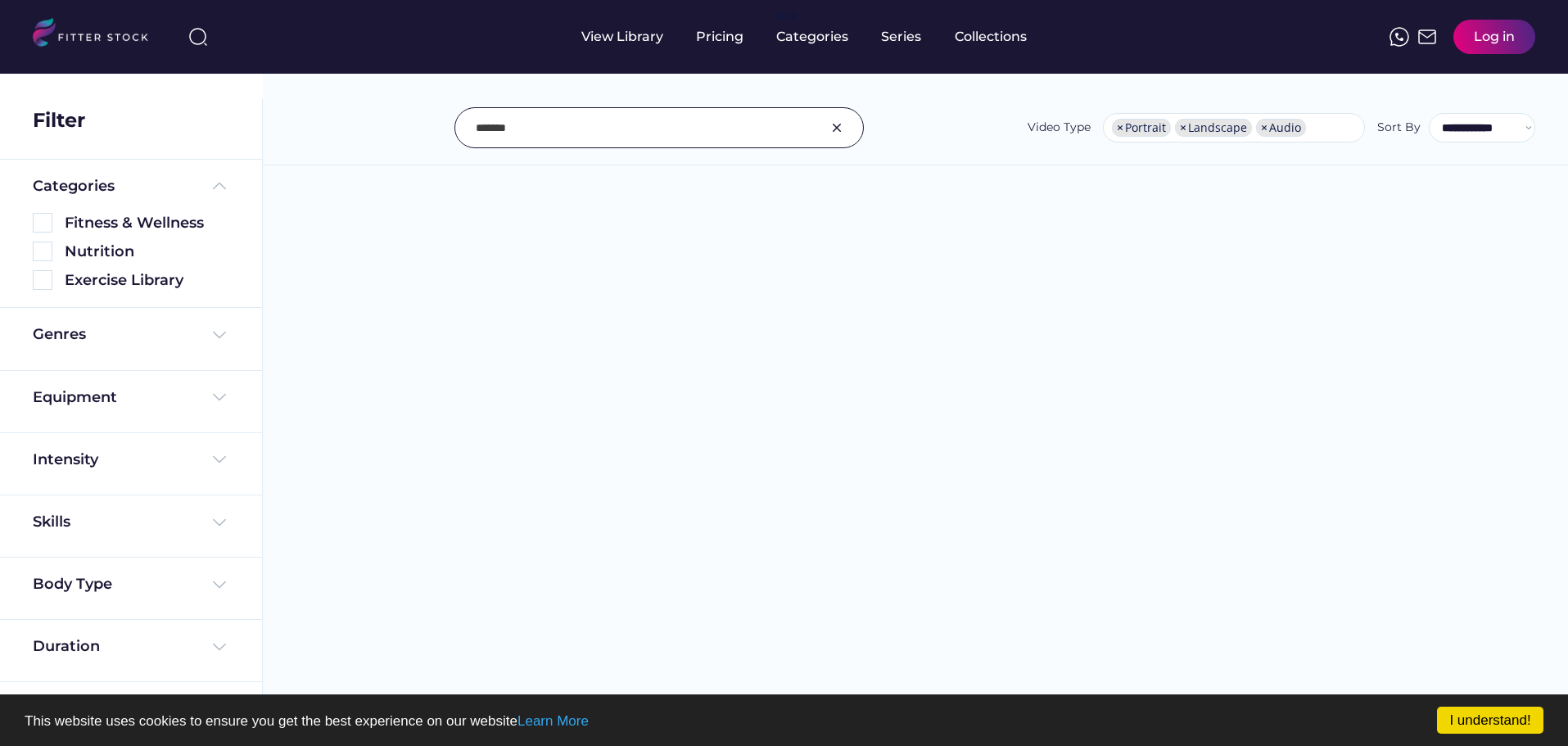
select select "**********"
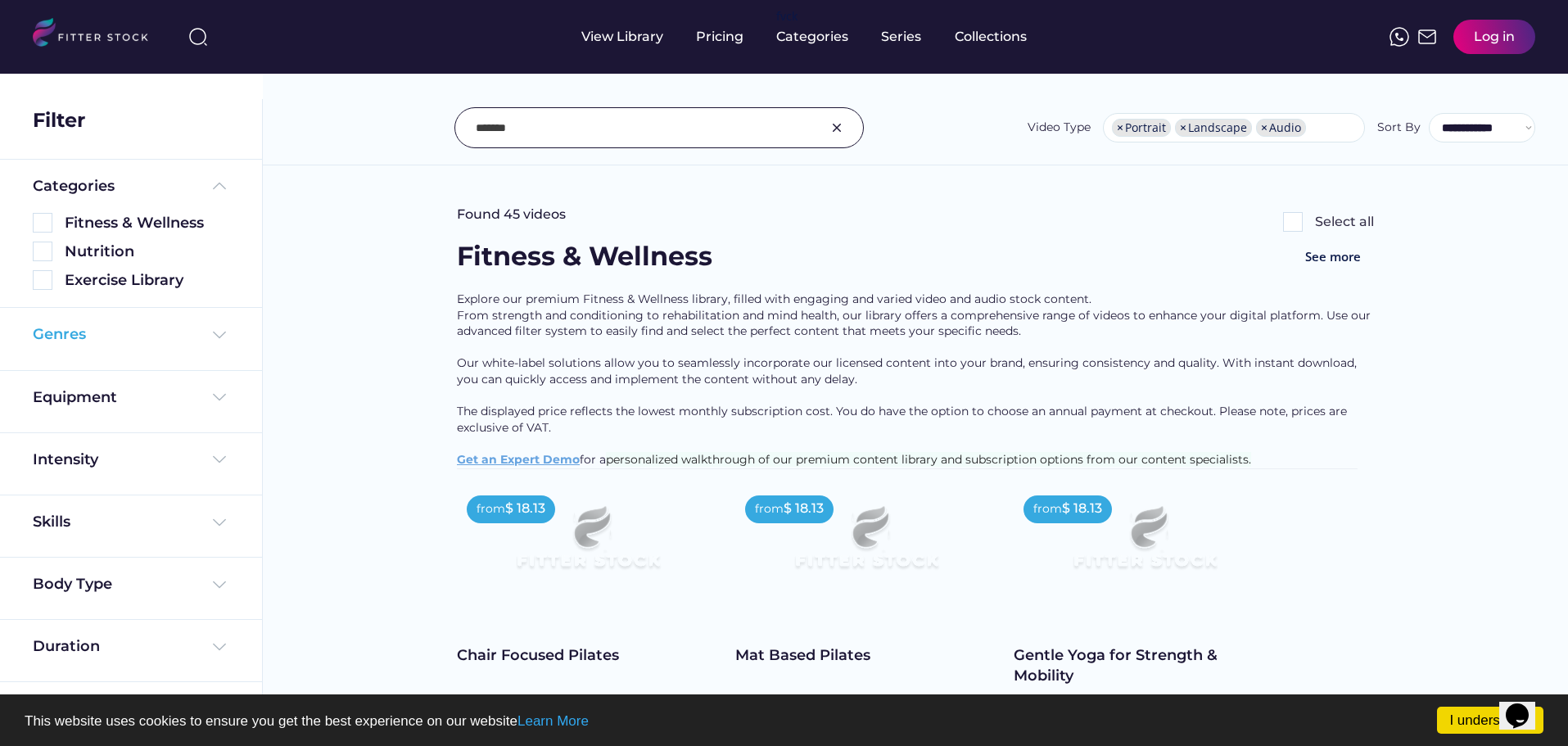
click at [220, 336] on img at bounding box center [219, 334] width 20 height 20
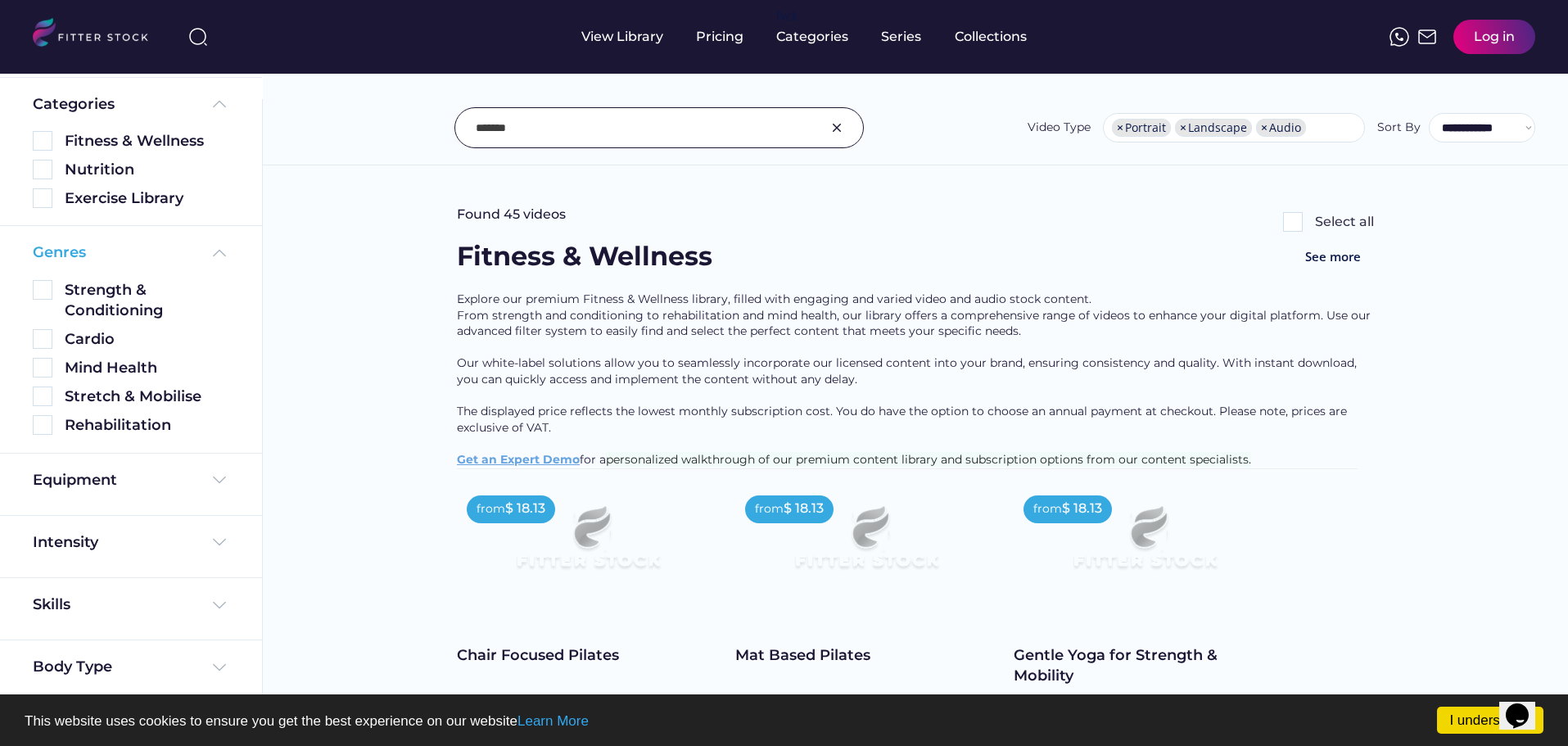
scroll to position [102, 0]
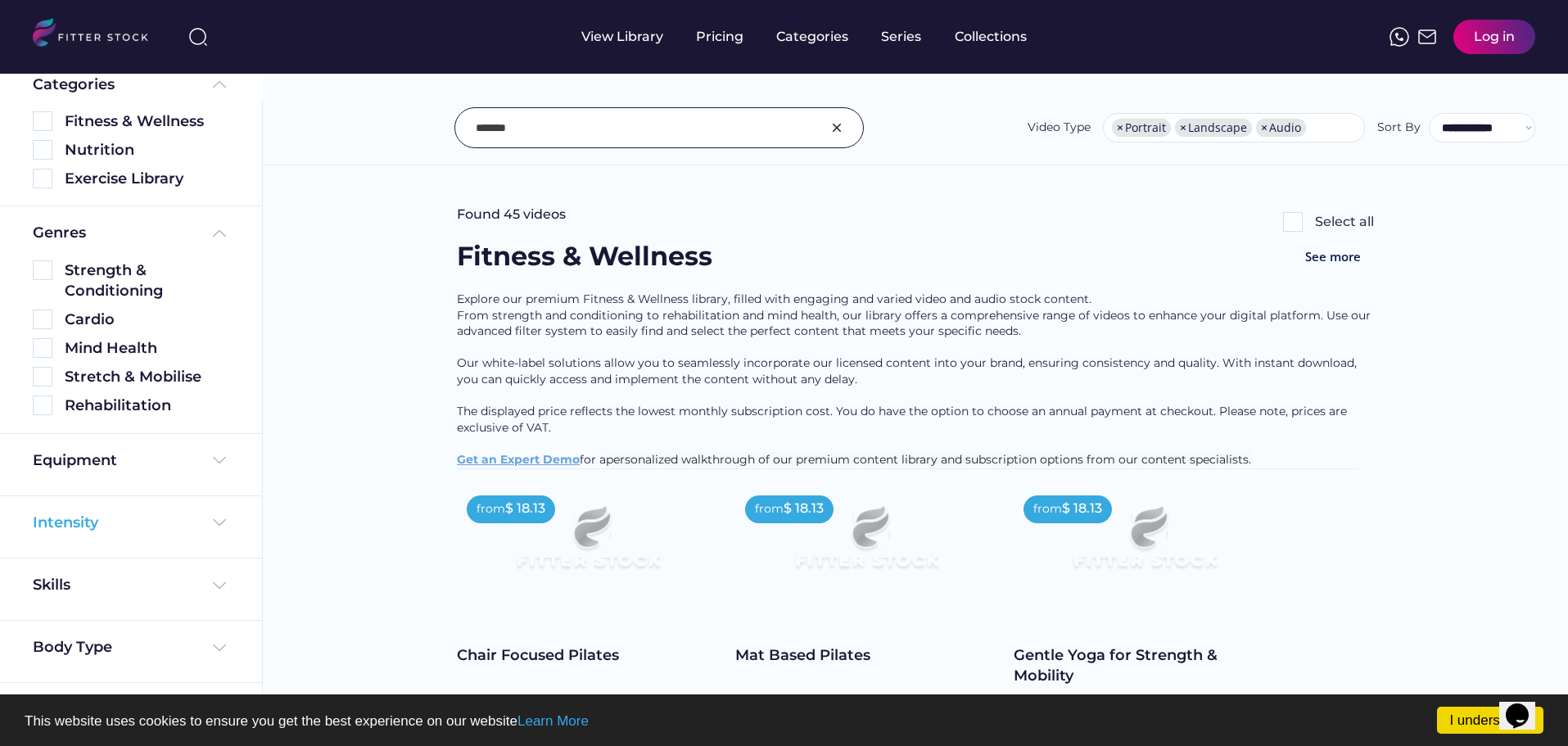
click at [213, 522] on img at bounding box center [219, 522] width 20 height 20
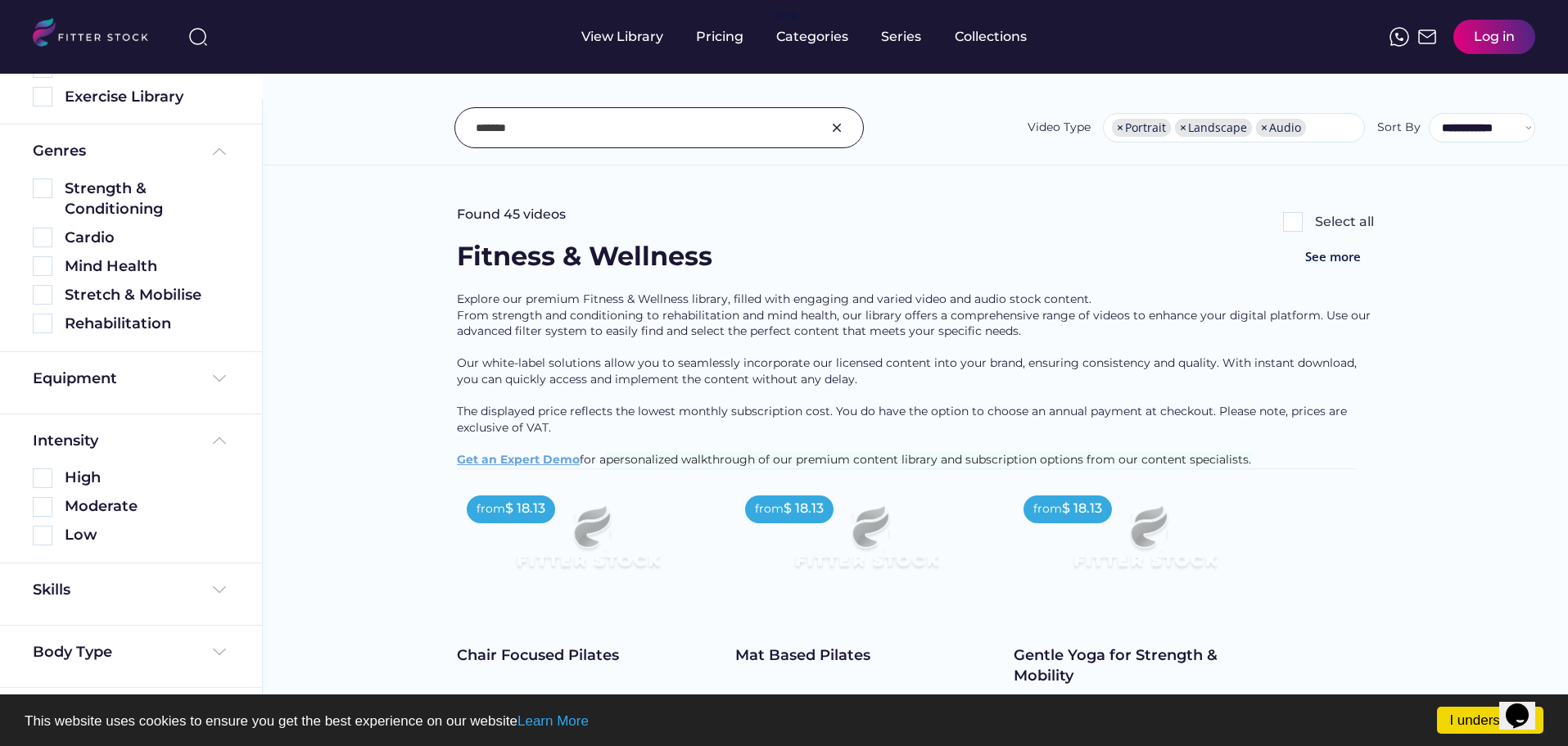
scroll to position [188, 0]
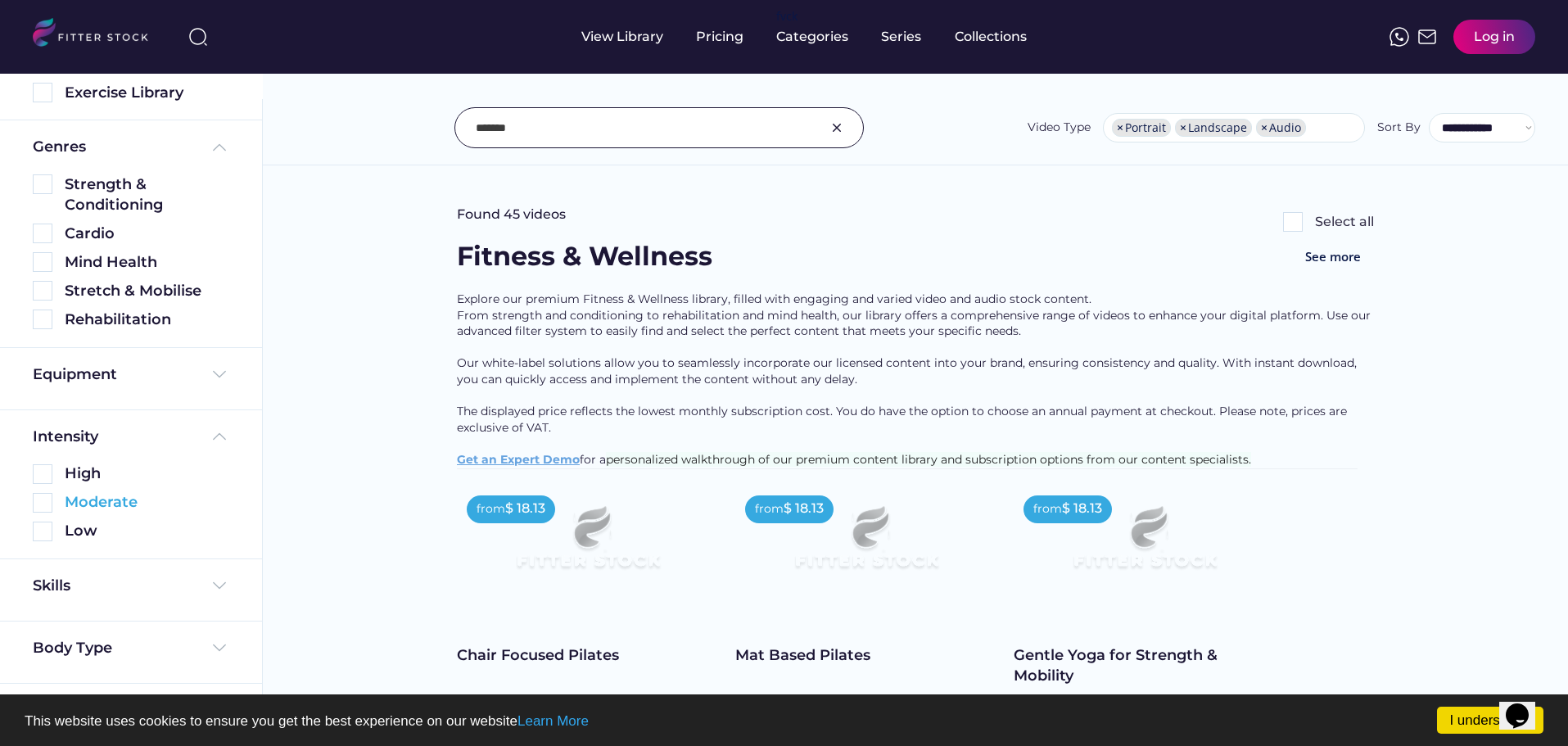
click at [123, 508] on div "Moderate" at bounding box center [148, 503] width 165 height 21
drag, startPoint x: 41, startPoint y: 505, endPoint x: 79, endPoint y: 529, distance: 44.9
click at [42, 505] on img at bounding box center [43, 503] width 20 height 20
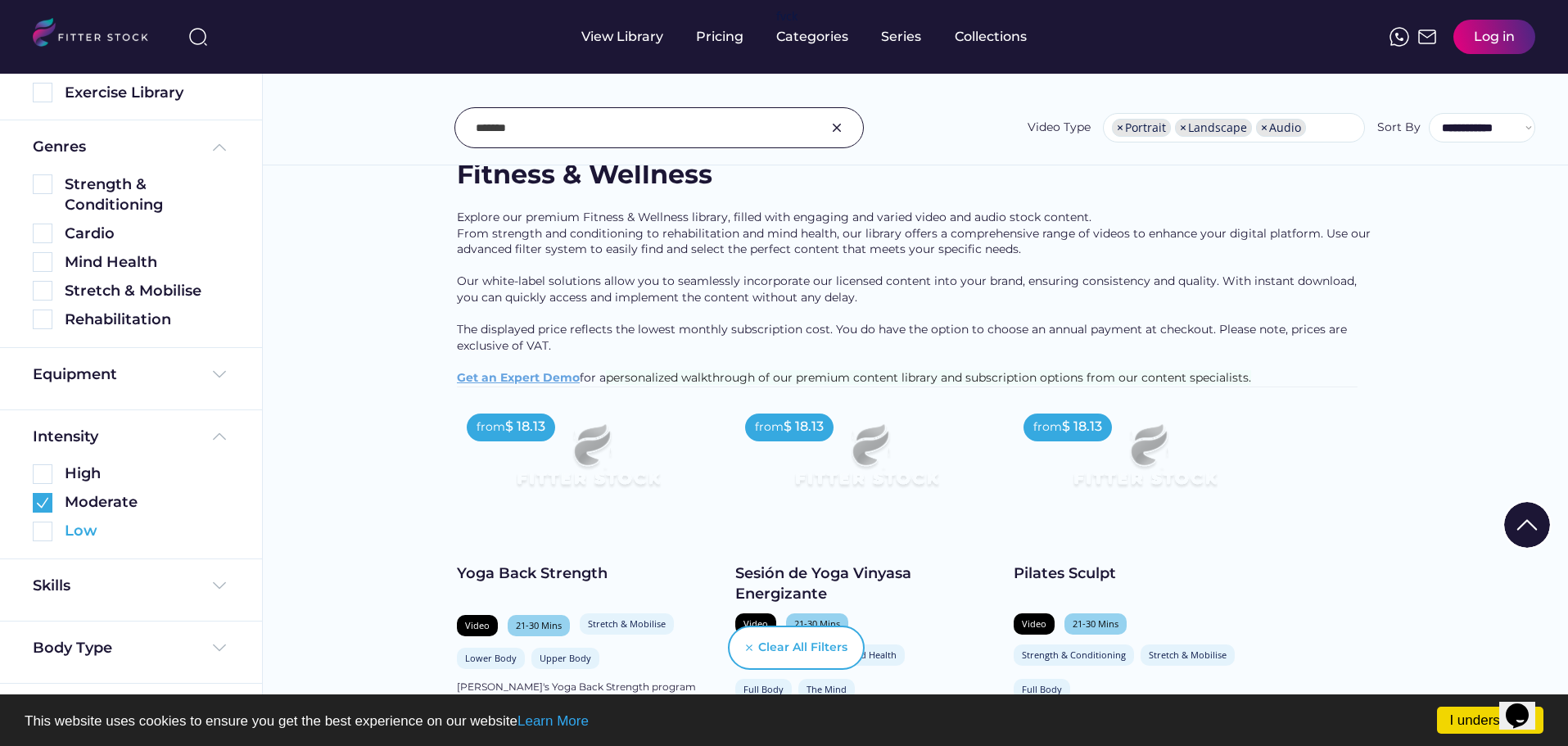
scroll to position [164, 0]
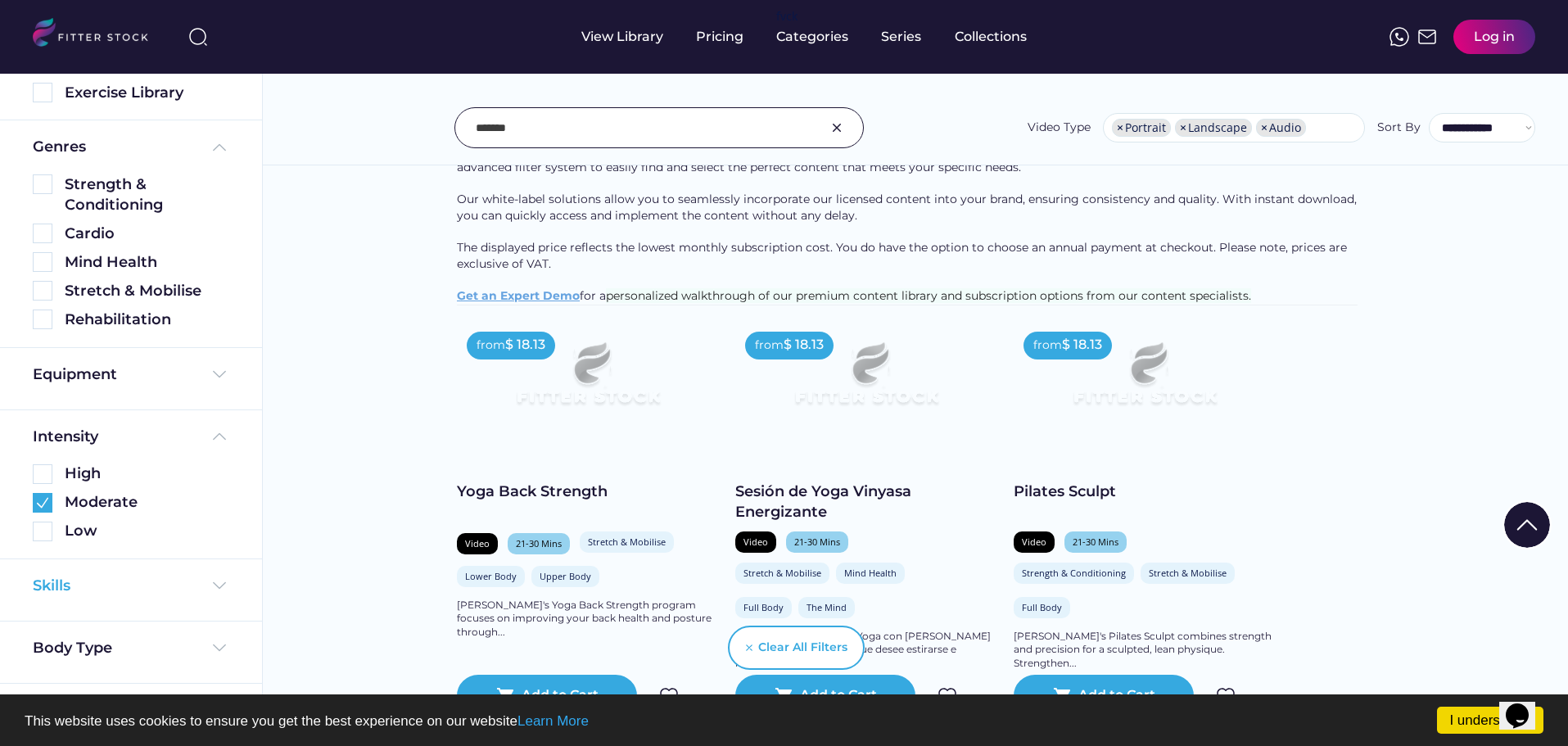
click at [209, 585] on img at bounding box center [219, 585] width 20 height 20
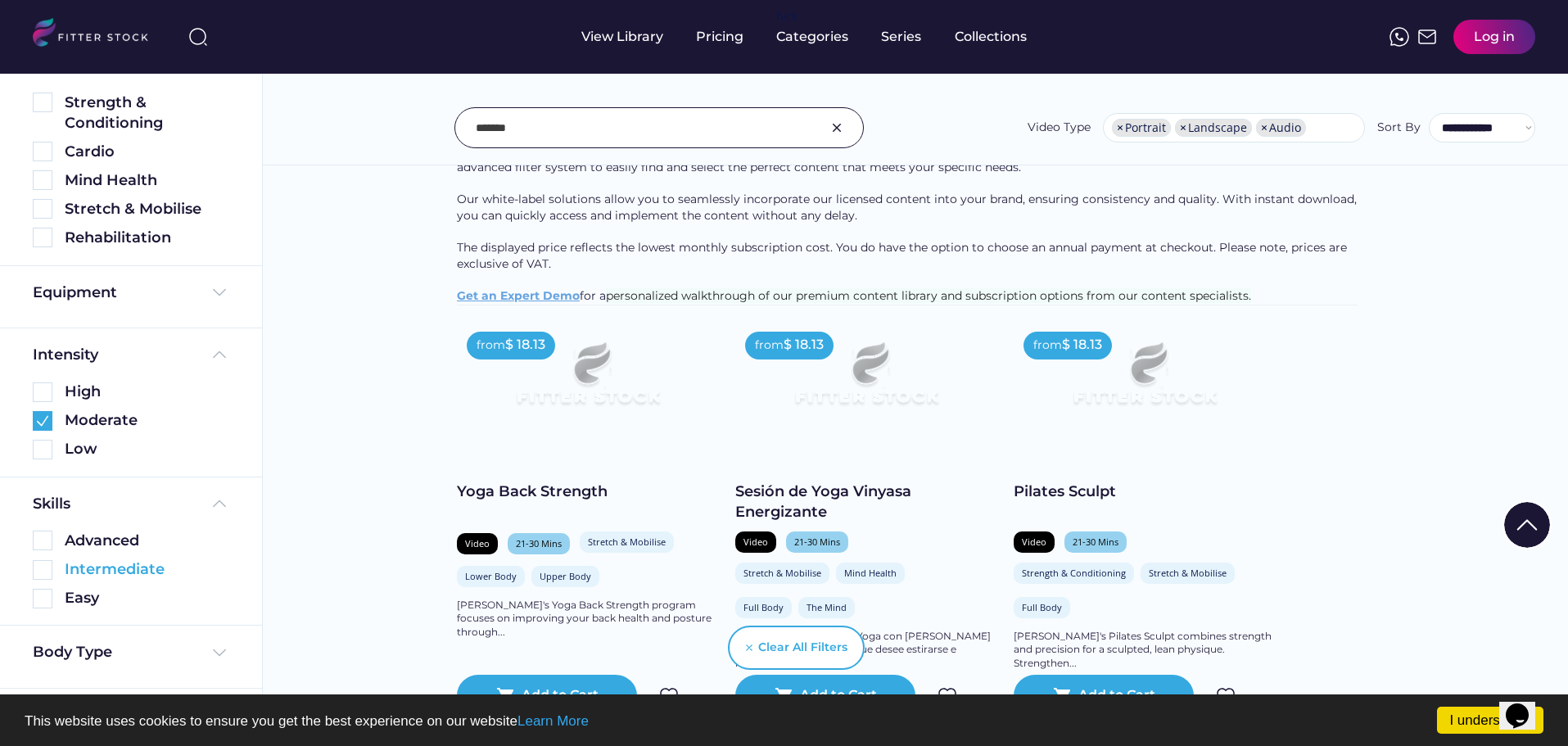
click at [136, 570] on div "Intermediate" at bounding box center [148, 570] width 165 height 21
click at [42, 573] on img at bounding box center [43, 570] width 20 height 20
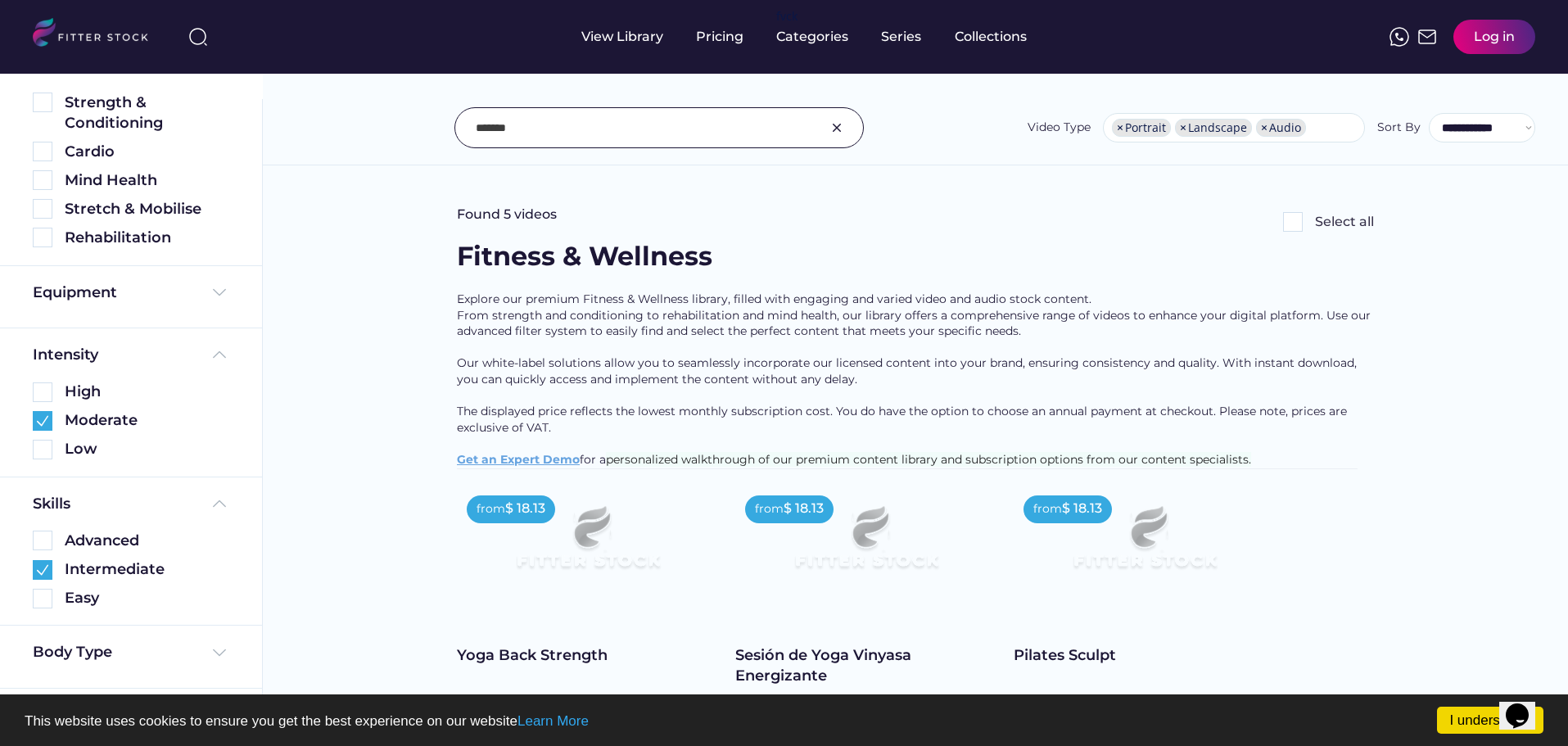
scroll to position [363, 0]
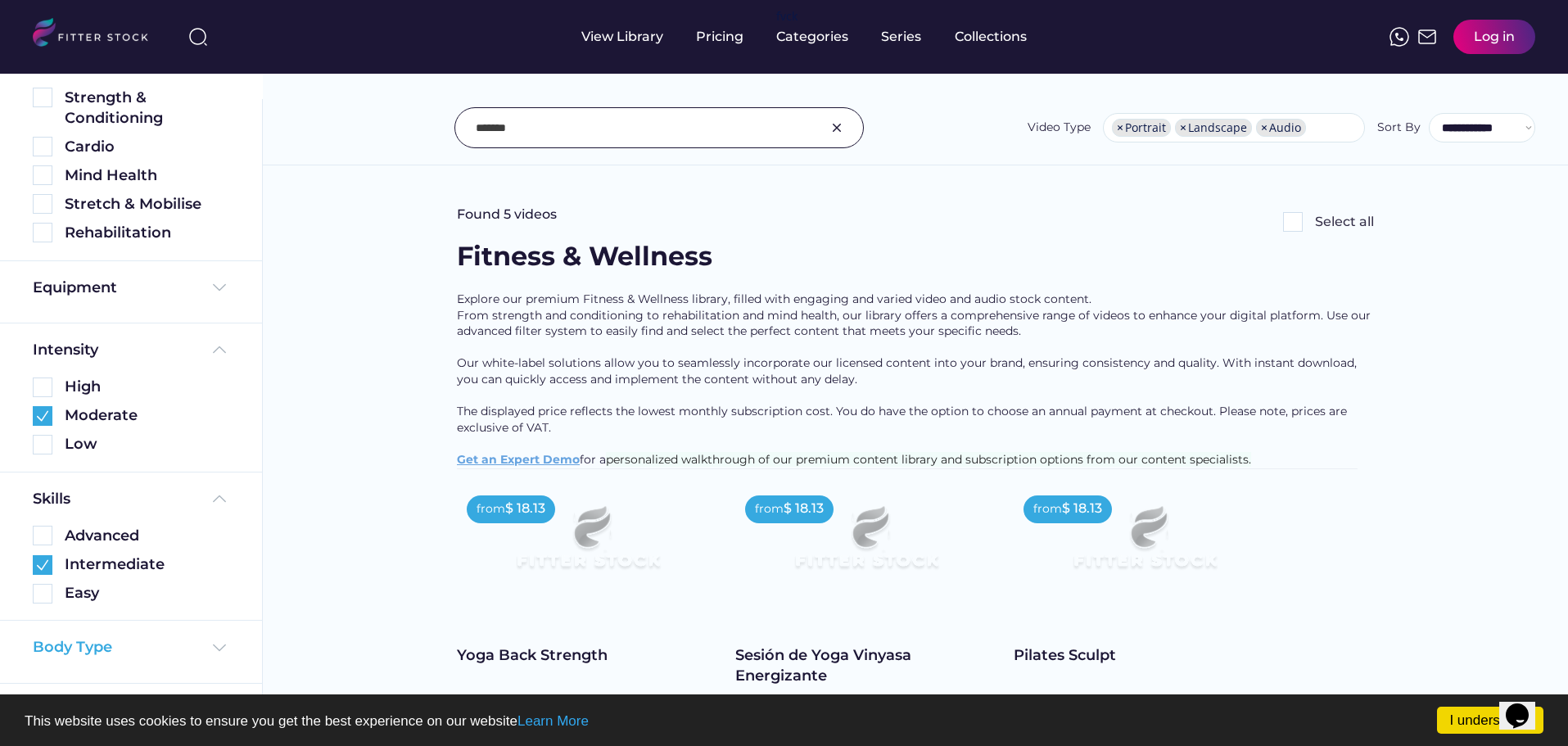
click at [214, 647] on img at bounding box center [219, 648] width 20 height 20
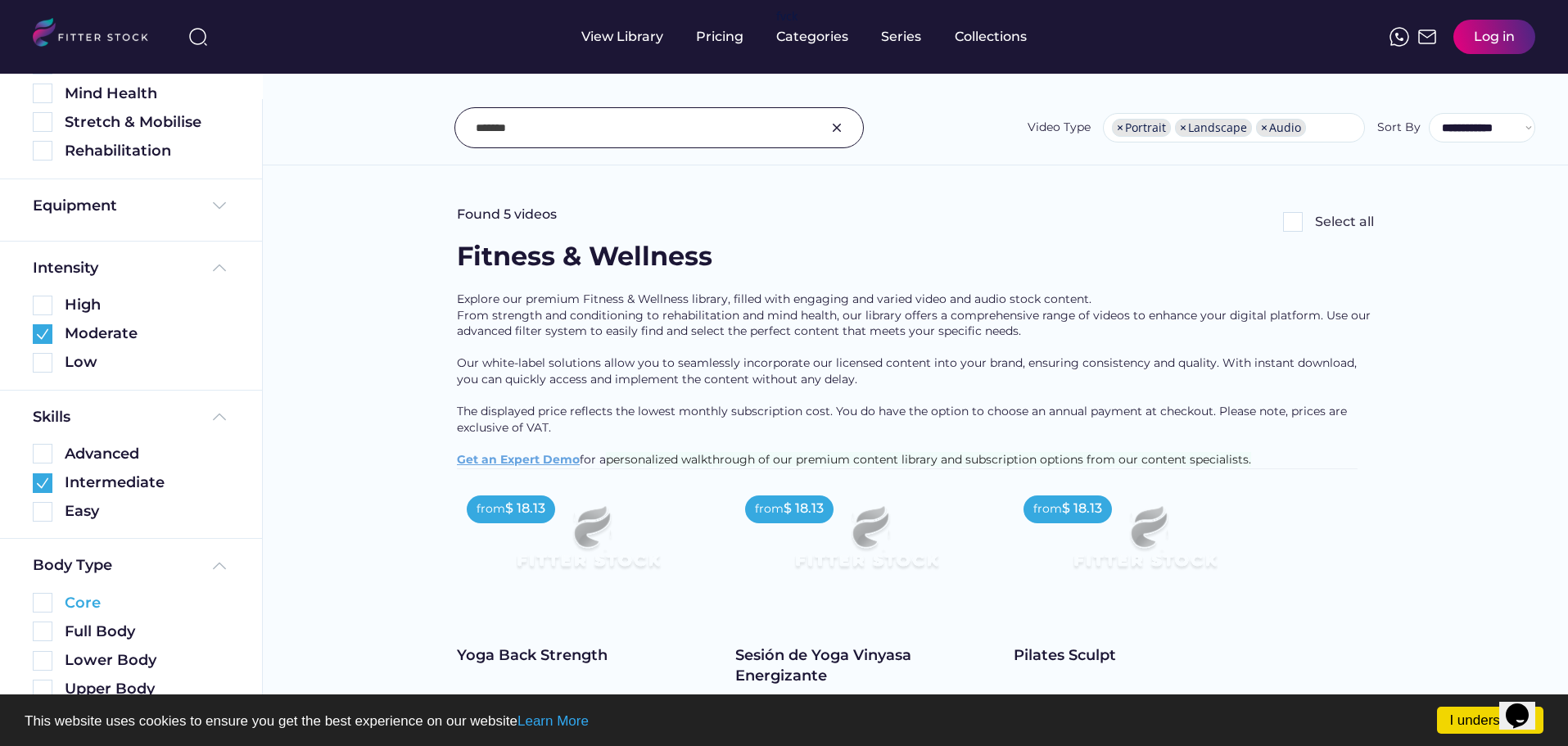
scroll to position [507, 0]
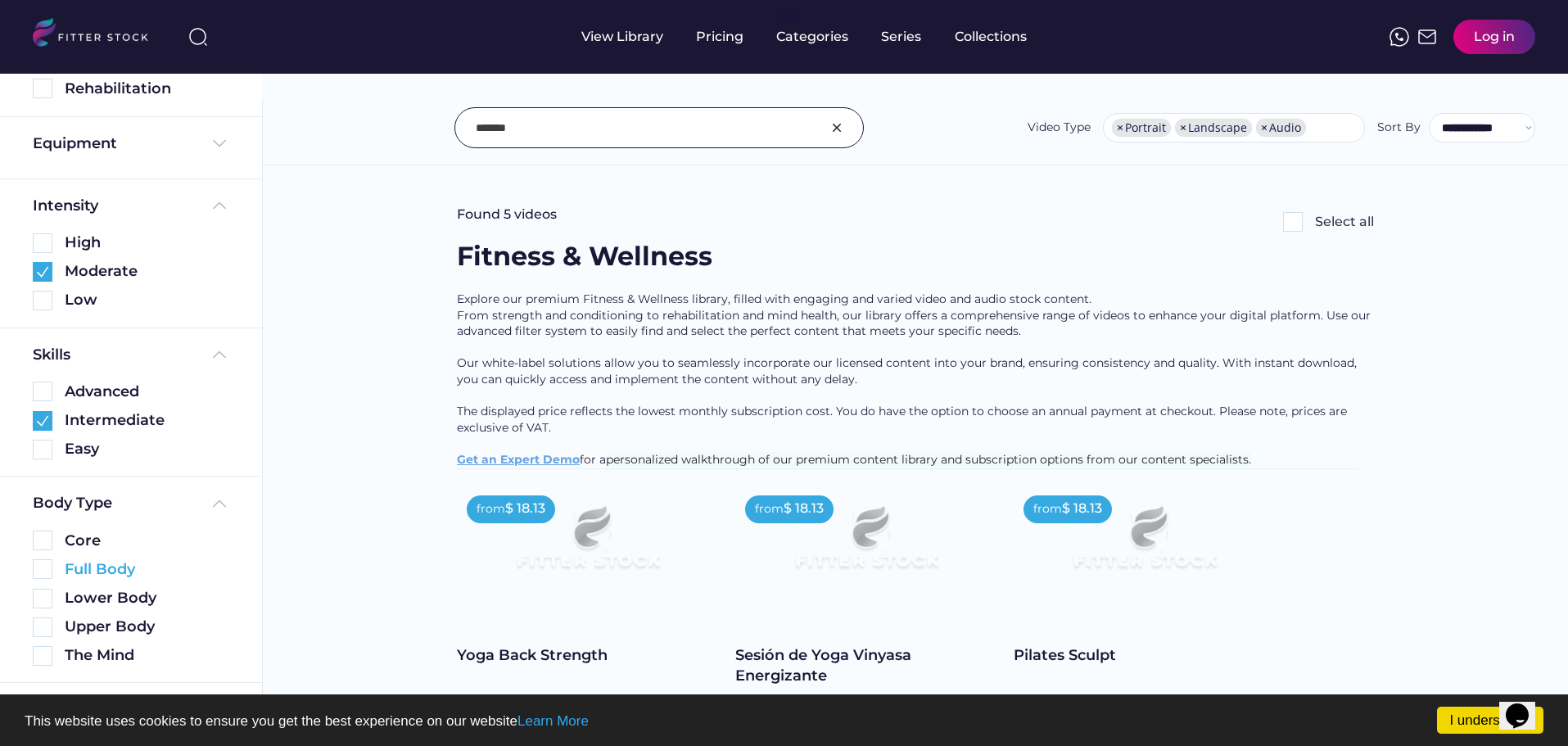
drag, startPoint x: 39, startPoint y: 569, endPoint x: 79, endPoint y: 578, distance: 41.0
click at [40, 569] on img at bounding box center [43, 569] width 20 height 20
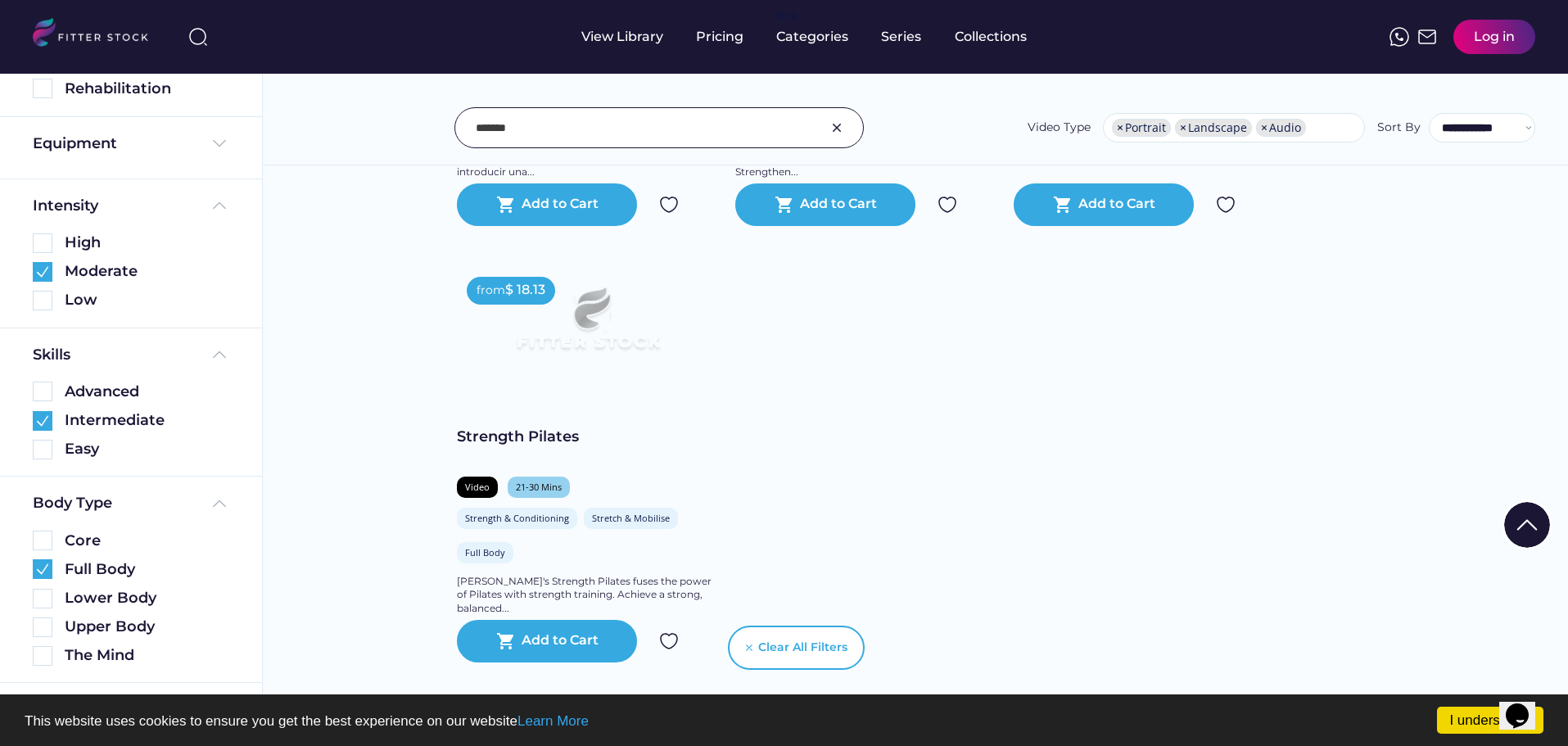
scroll to position [737, 0]
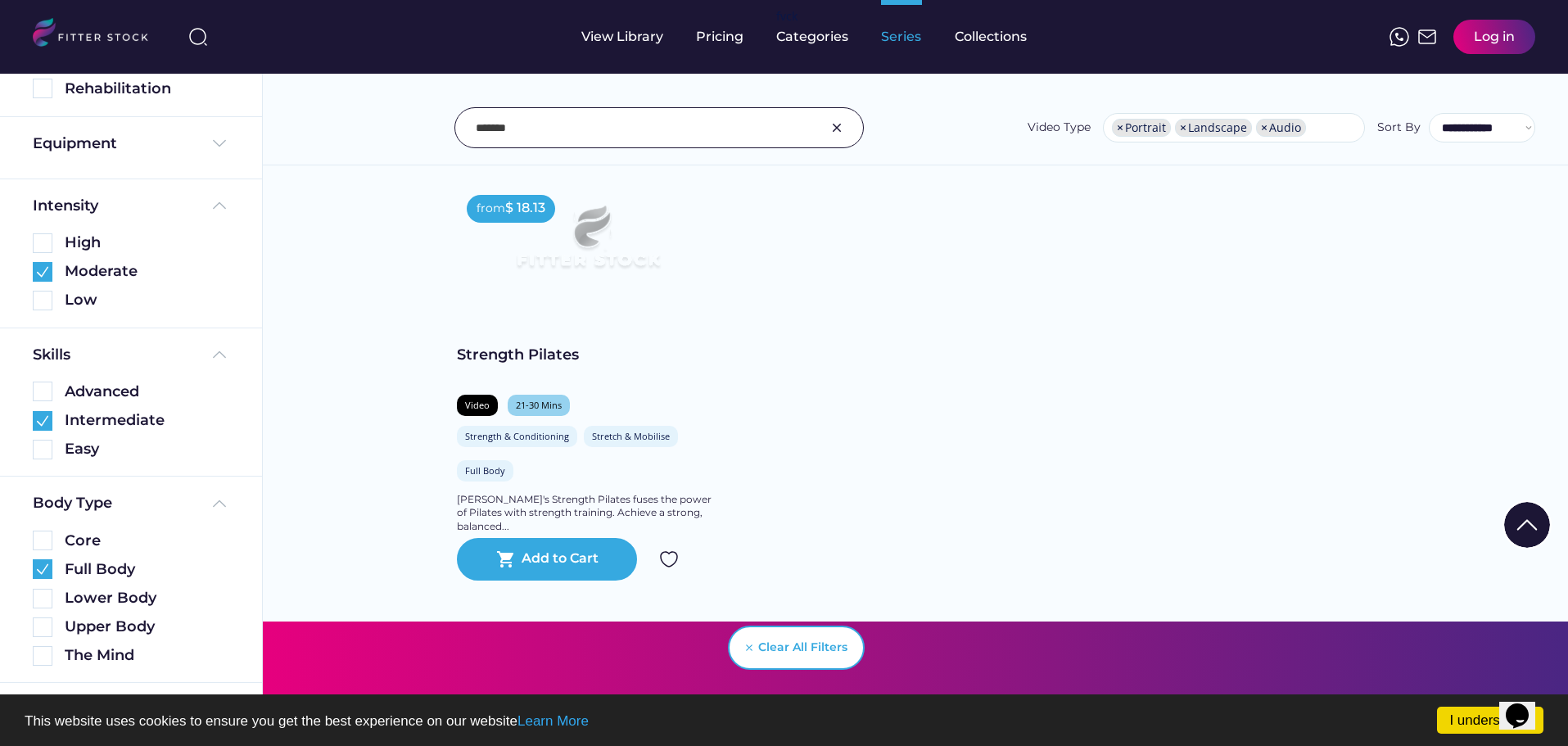
click at [894, 38] on div "Series" at bounding box center [901, 36] width 41 height 18
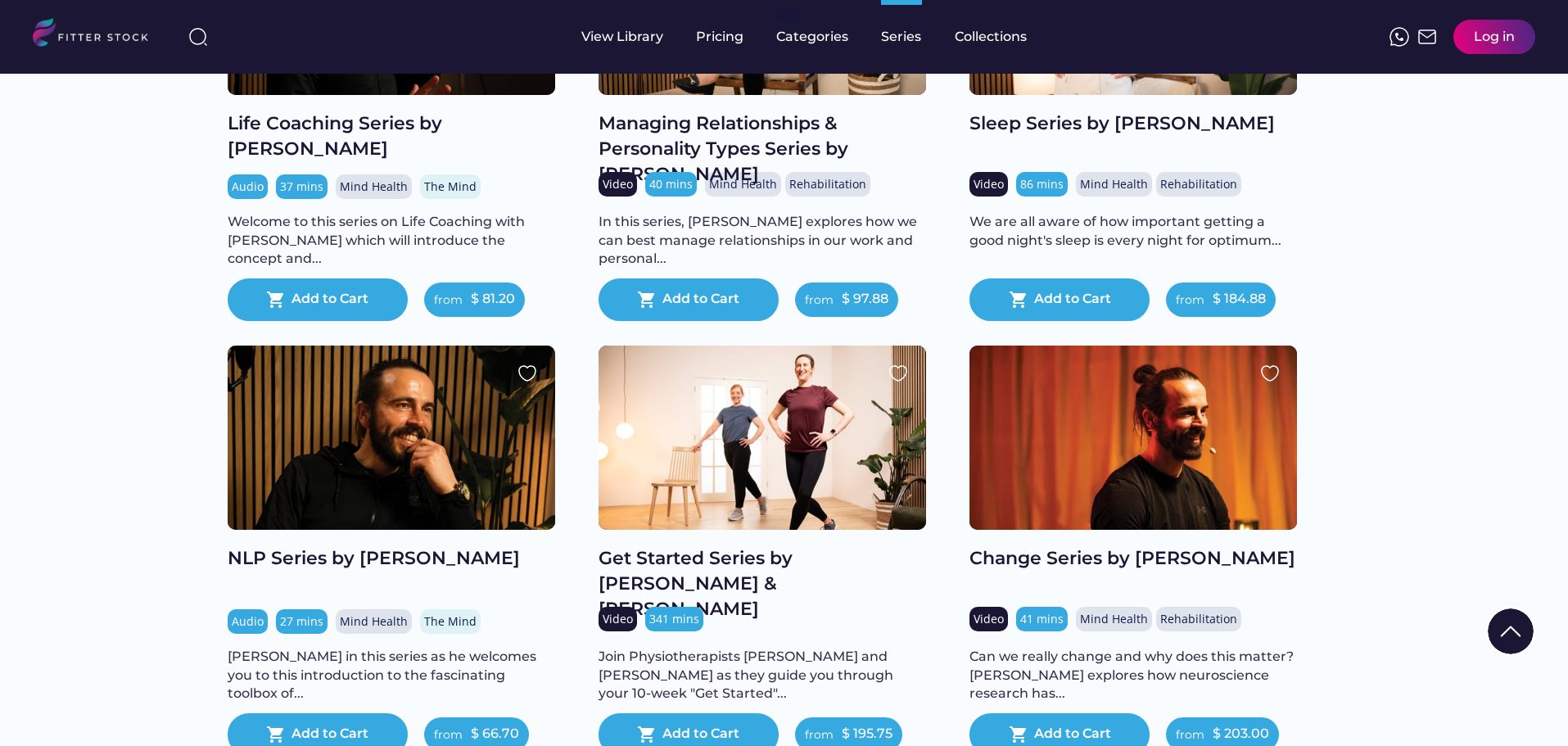
scroll to position [1310, 0]
